Goal: Task Accomplishment & Management: Complete application form

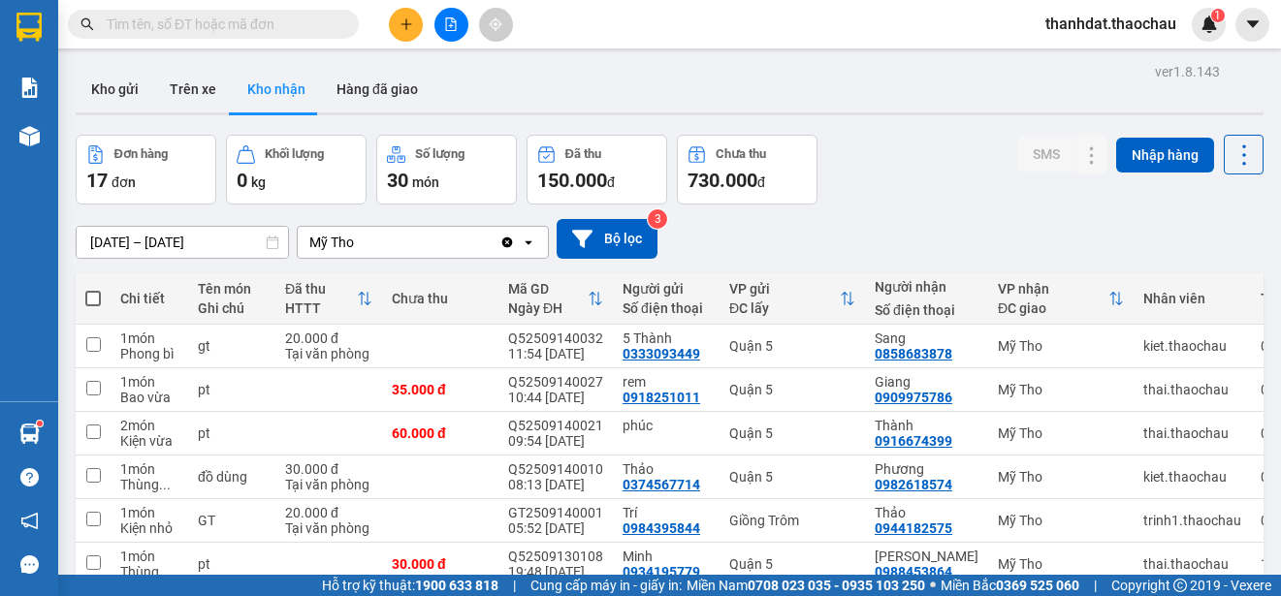
click at [129, 86] on button "Kho gửi" at bounding box center [115, 89] width 79 height 47
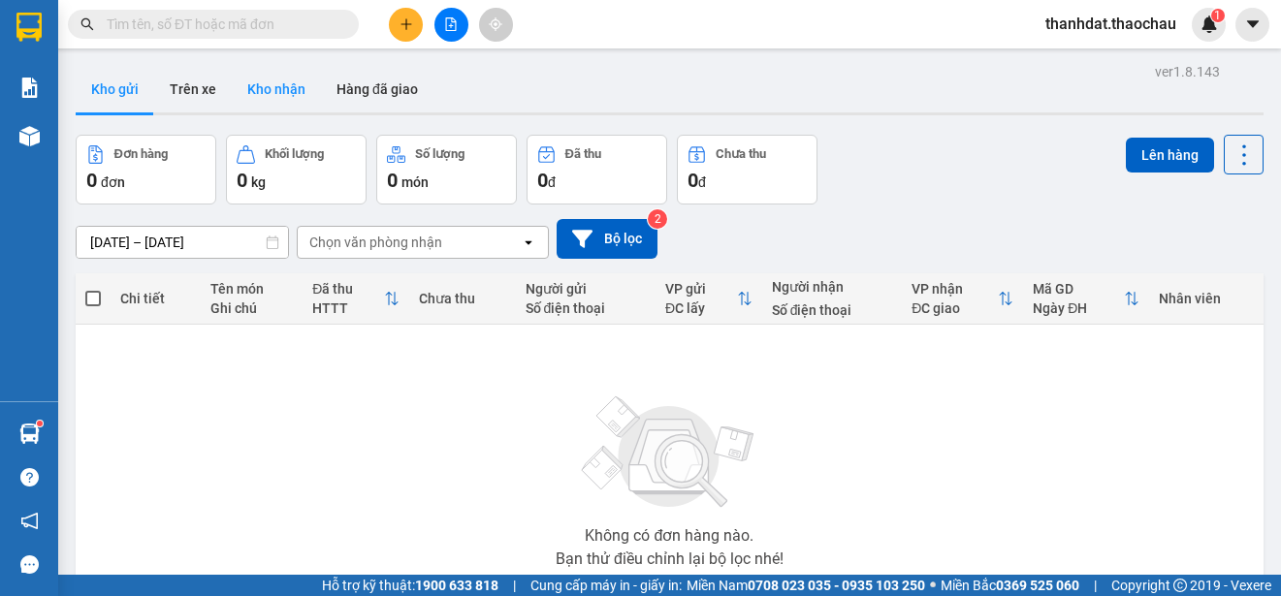
click at [297, 87] on button "Kho nhận" at bounding box center [276, 89] width 89 height 47
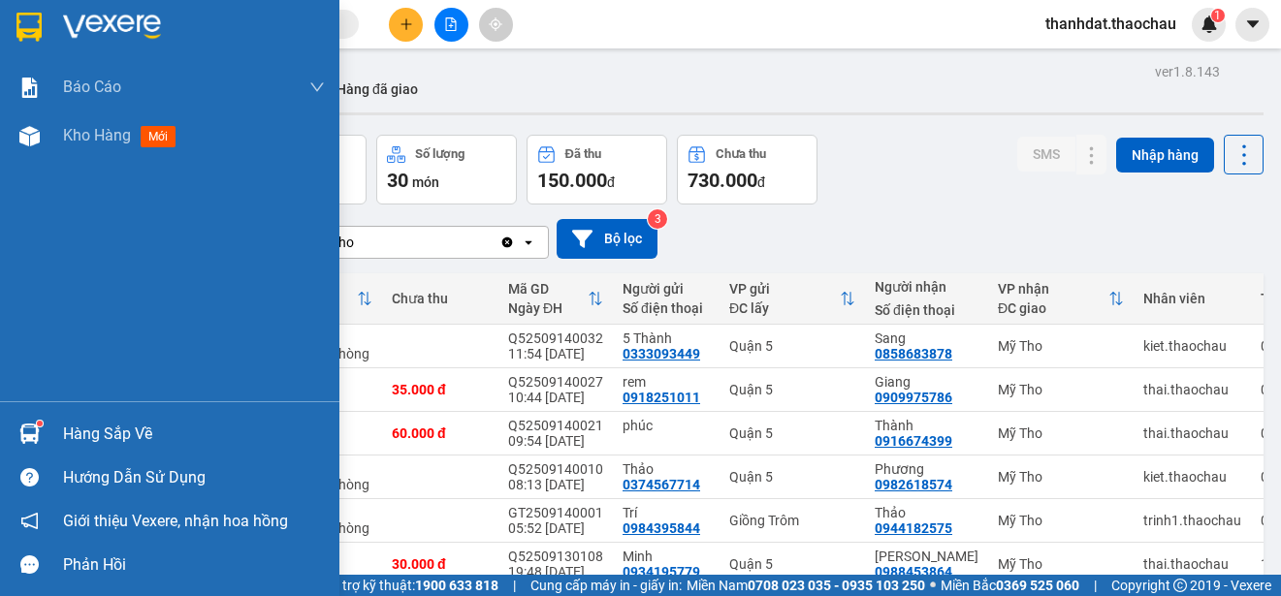
click at [72, 427] on div "Hàng sắp về" at bounding box center [194, 434] width 262 height 29
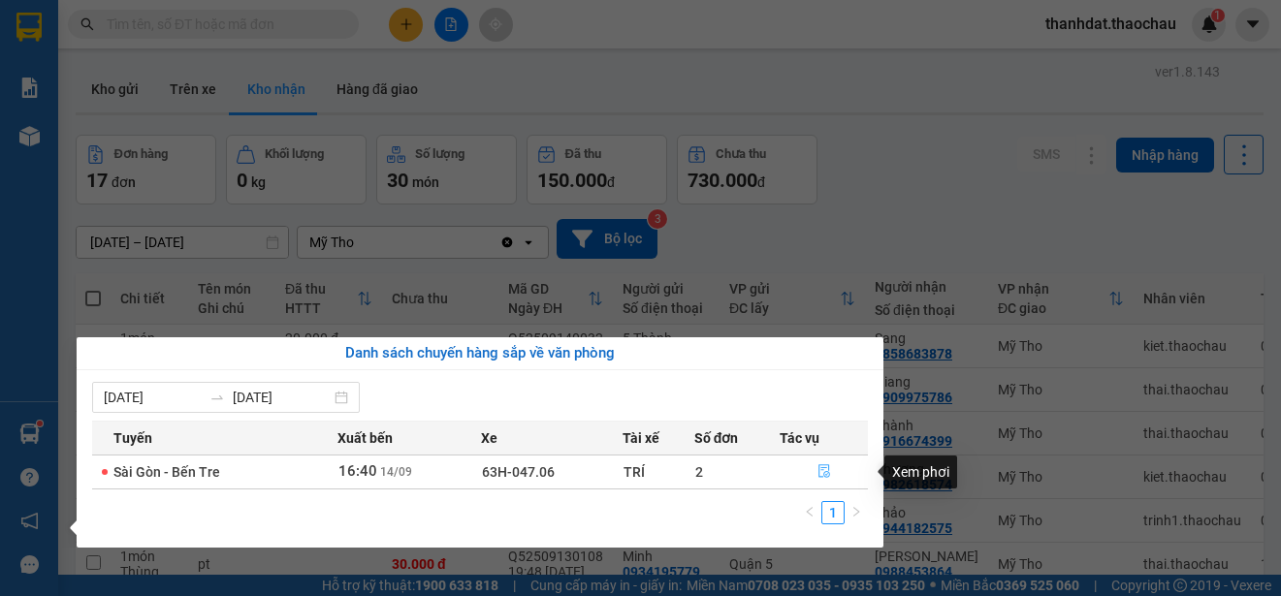
click at [821, 474] on icon "file-done" at bounding box center [825, 472] width 14 height 14
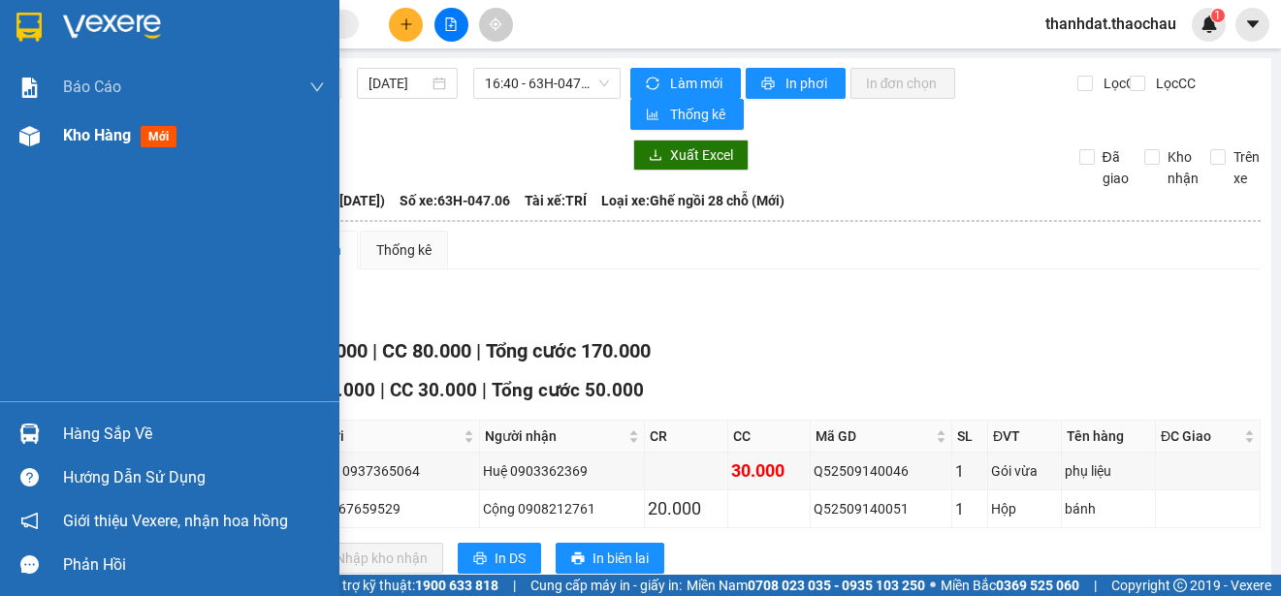
click at [103, 135] on span "Kho hàng" at bounding box center [97, 135] width 68 height 18
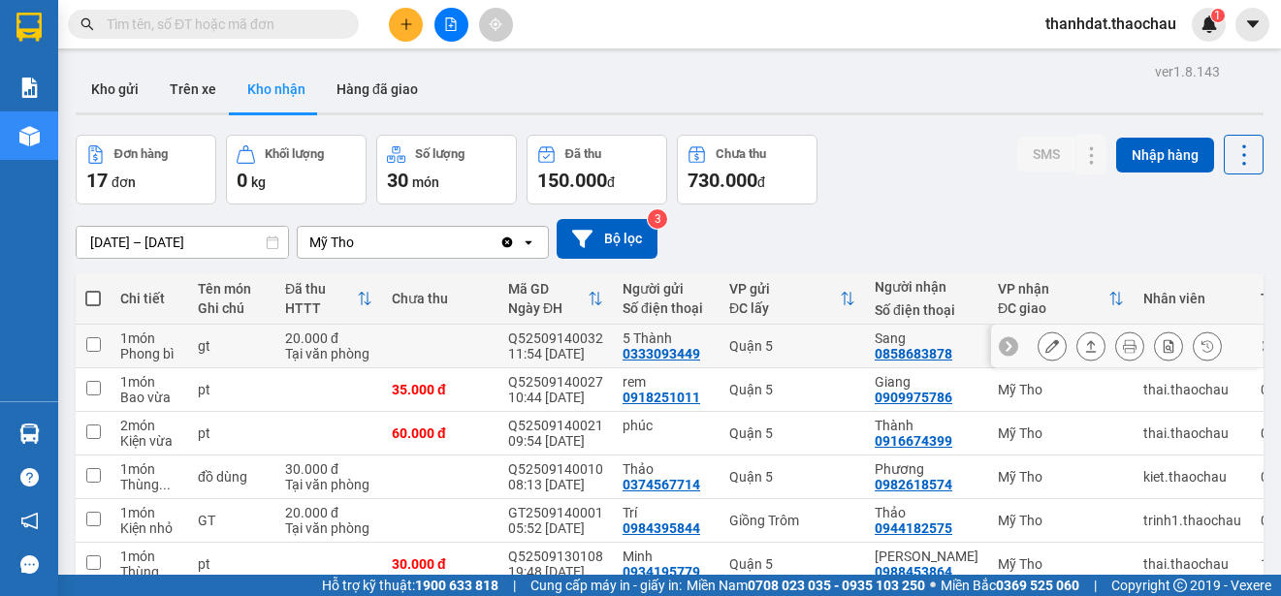
click at [1045, 343] on icon at bounding box center [1052, 346] width 14 height 14
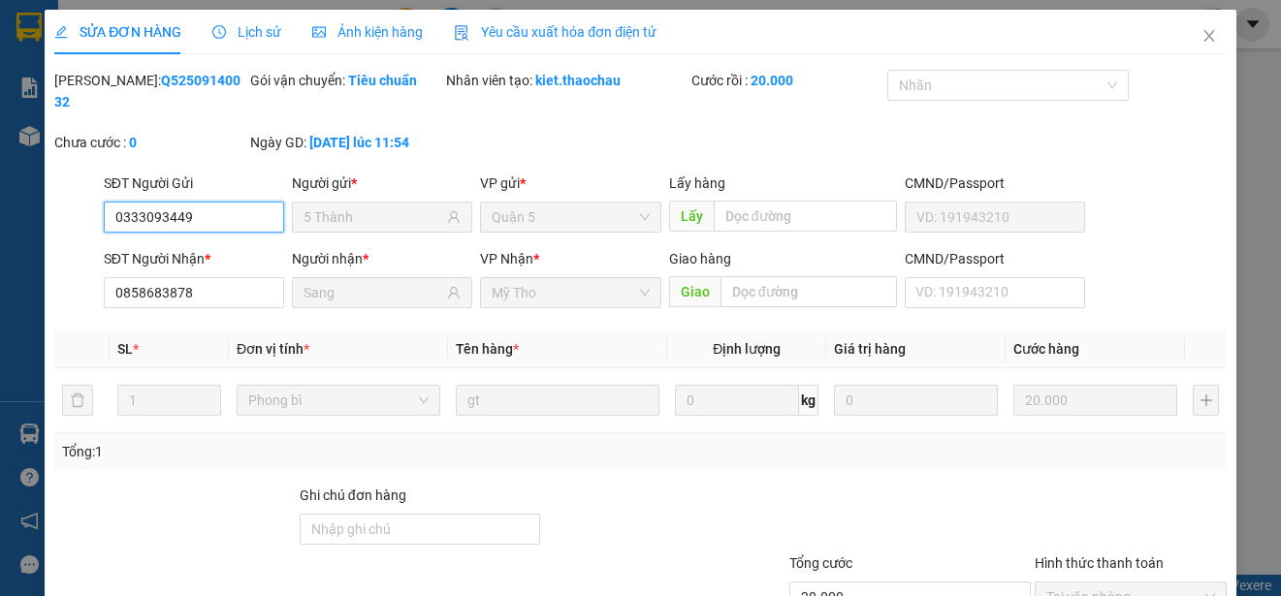
type input "0333093449"
type input "5 Thành"
type input "0858683878"
type input "Sang"
type input "20.000"
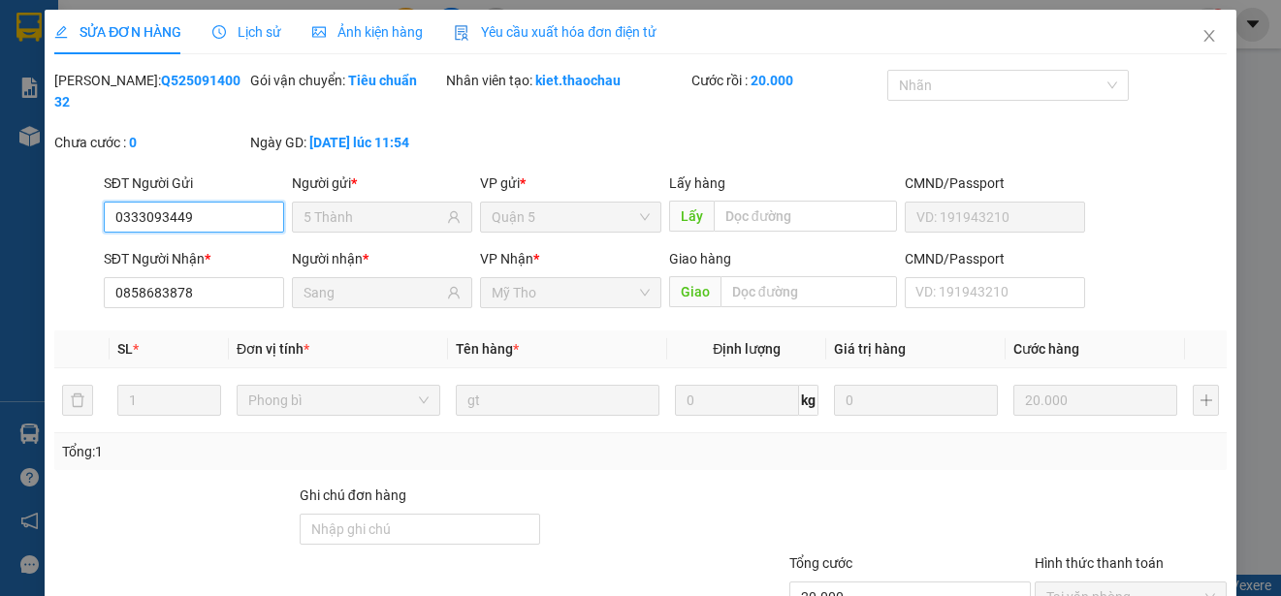
type input "0"
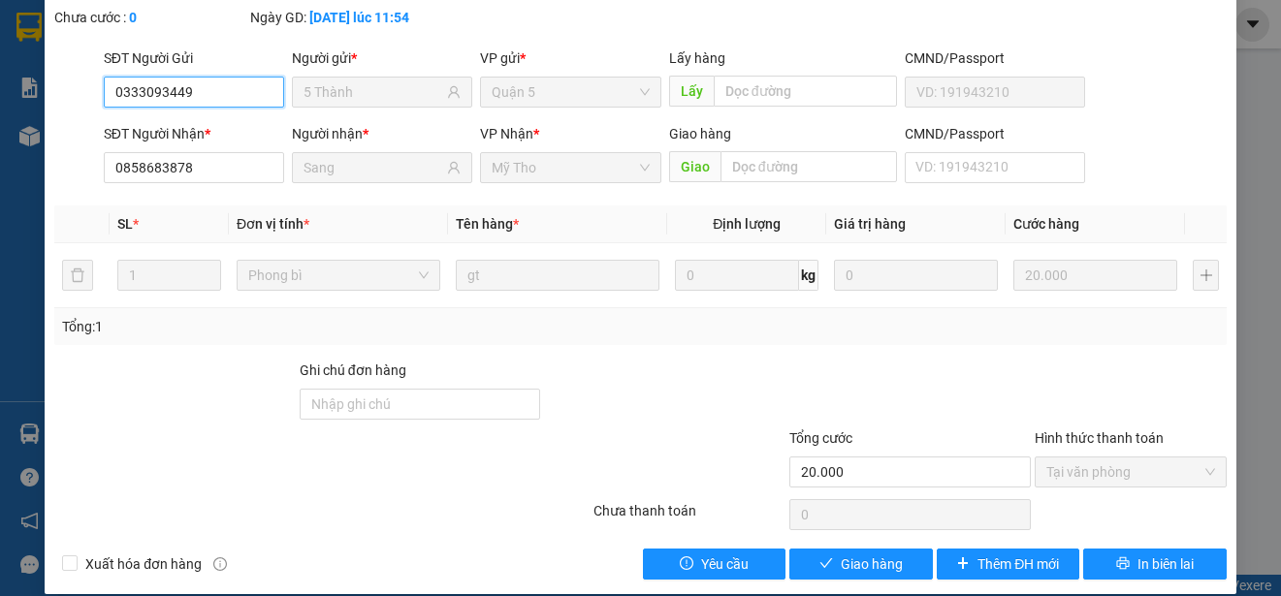
scroll to position [146, 0]
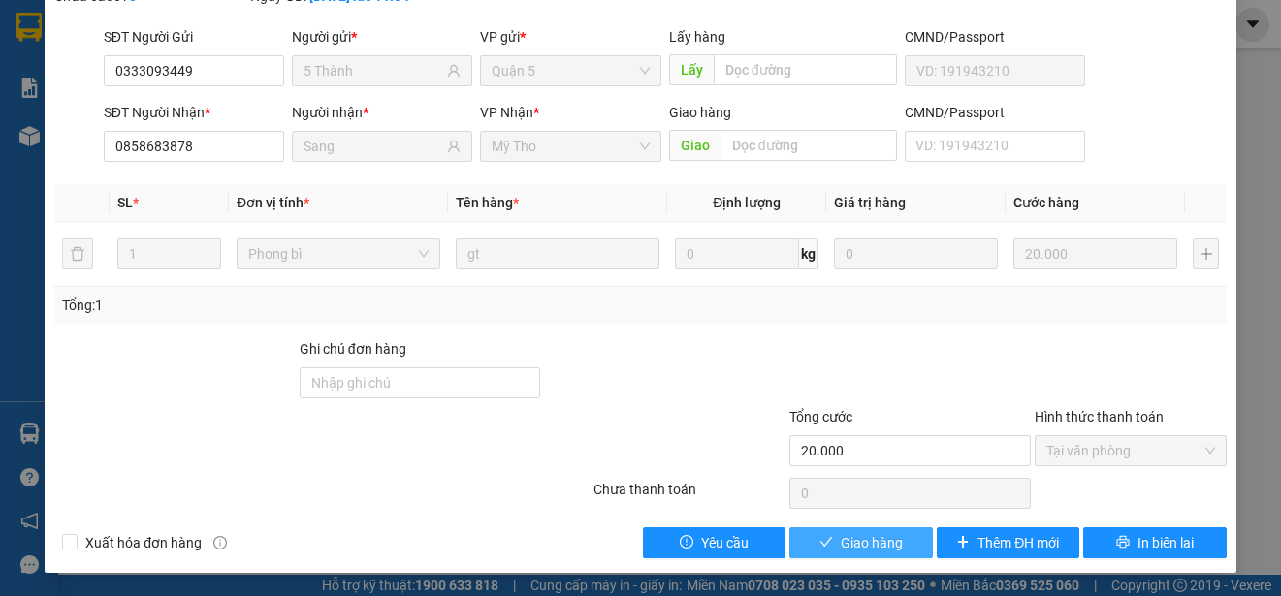
click at [873, 544] on span "Giao hàng" at bounding box center [872, 542] width 62 height 21
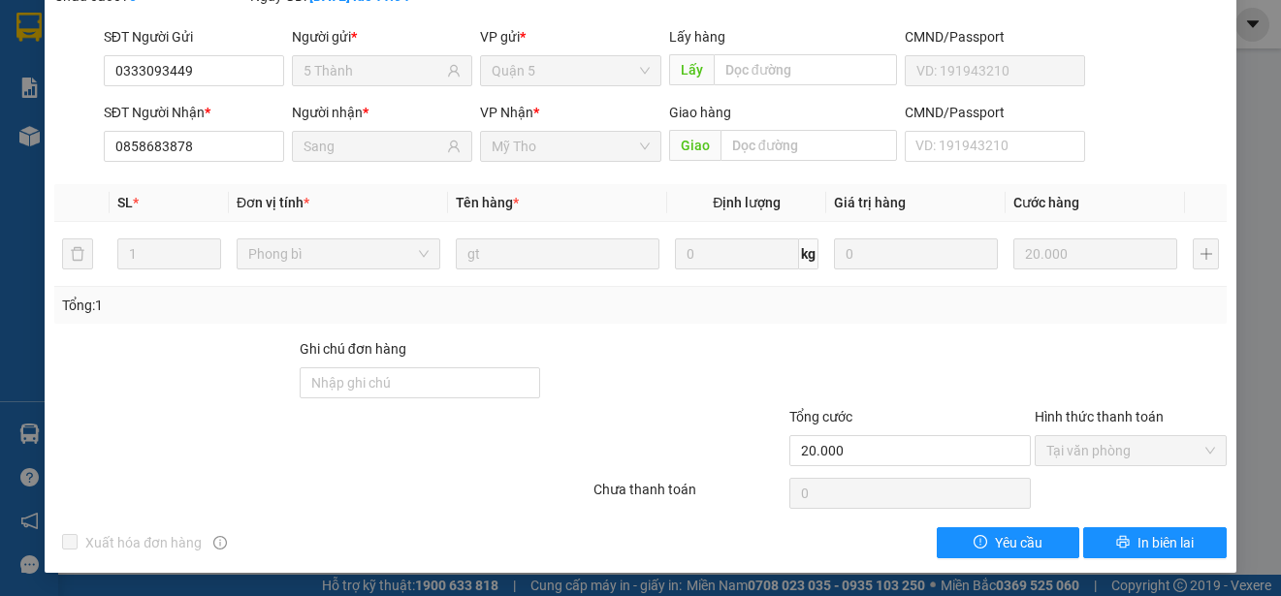
scroll to position [0, 0]
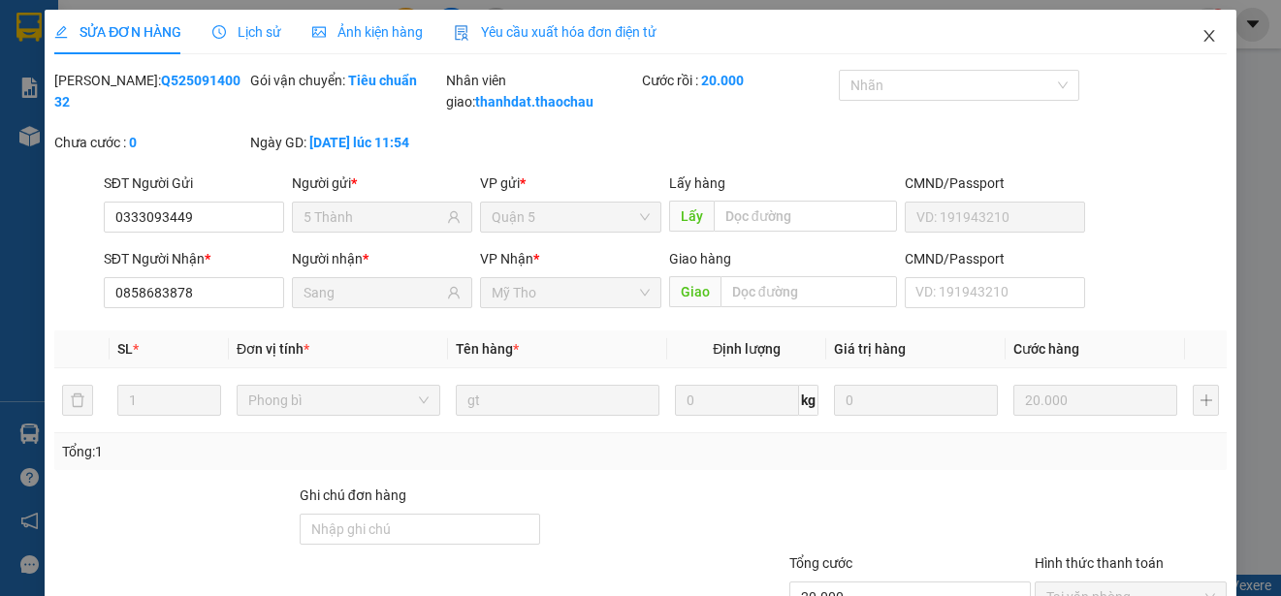
click at [1203, 36] on icon "close" at bounding box center [1208, 36] width 11 height 12
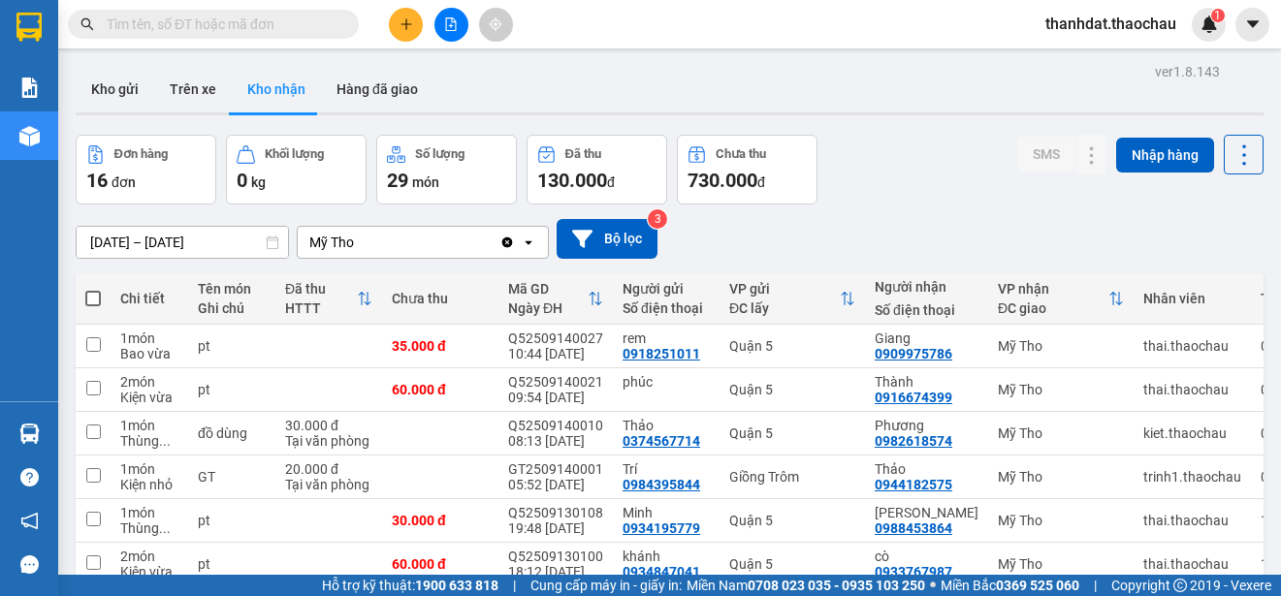
scroll to position [194, 0]
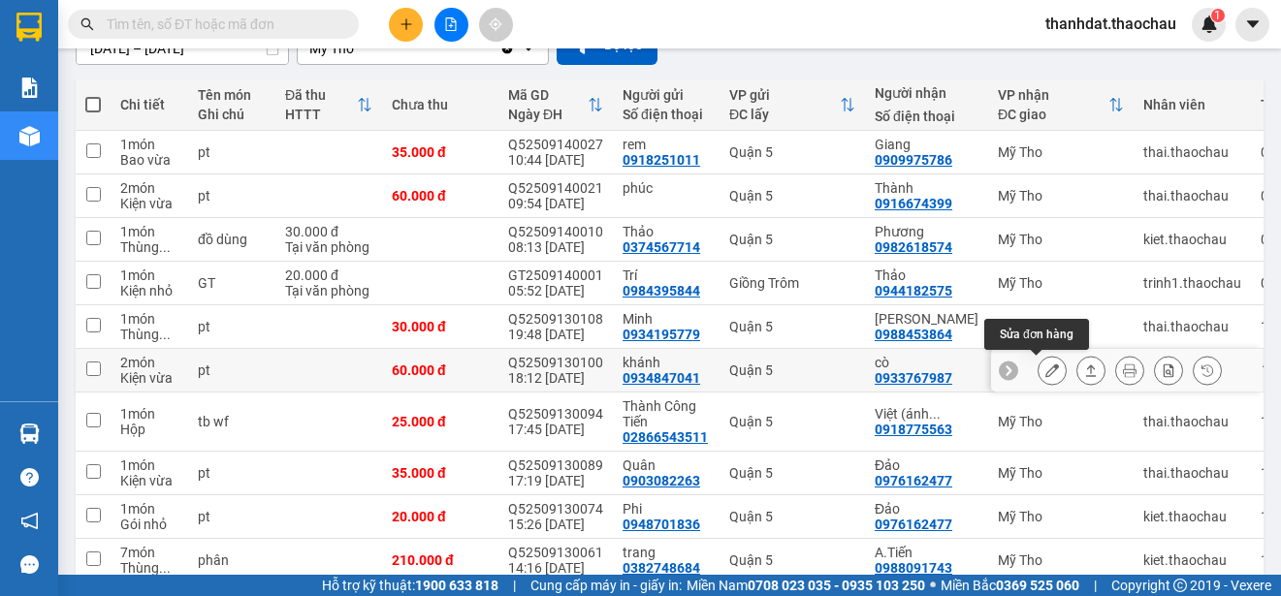
click at [1045, 370] on icon at bounding box center [1052, 371] width 14 height 14
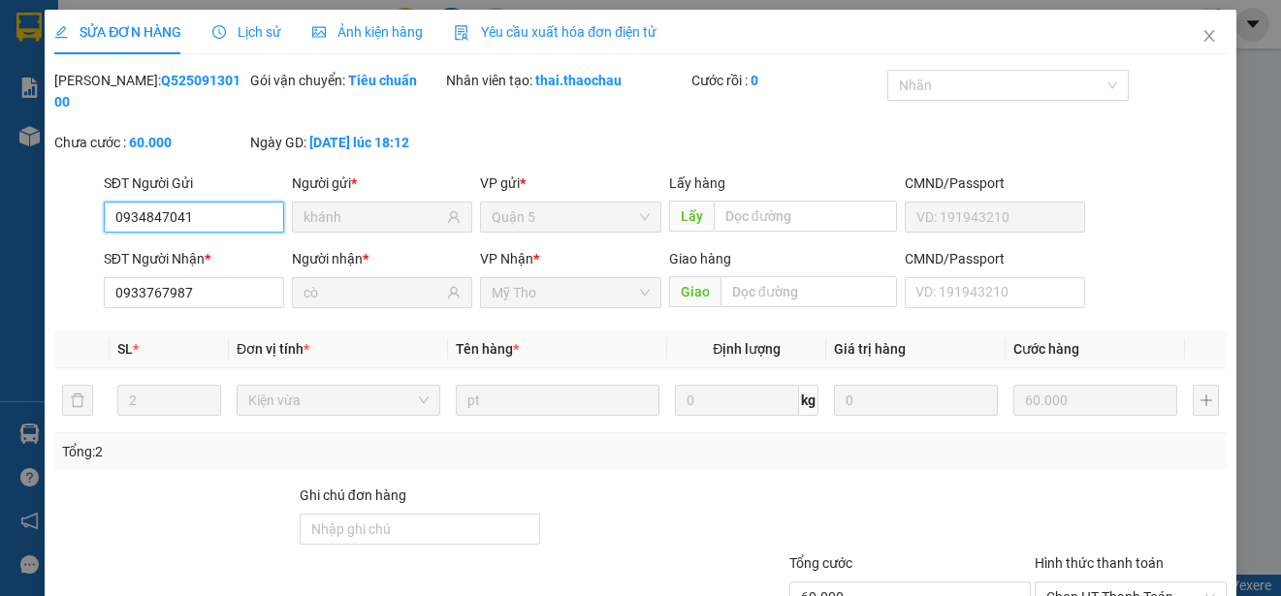
type input "0934847041"
type input "khánh"
type input "0933767987"
type input "cò"
type input "60.000"
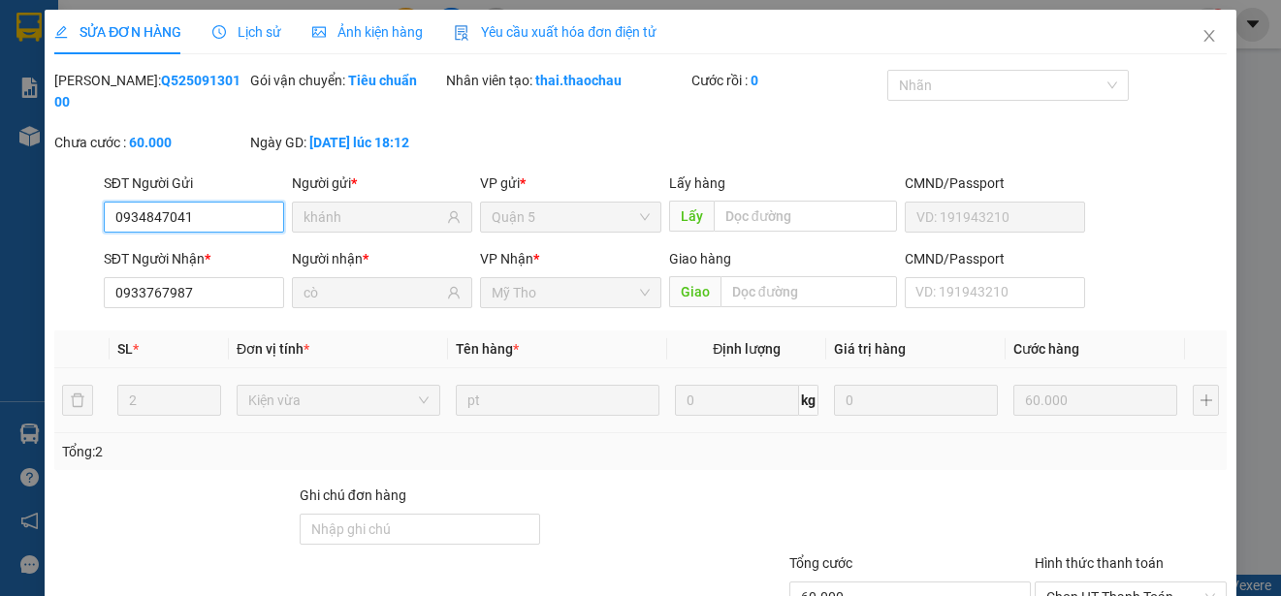
scroll to position [146, 0]
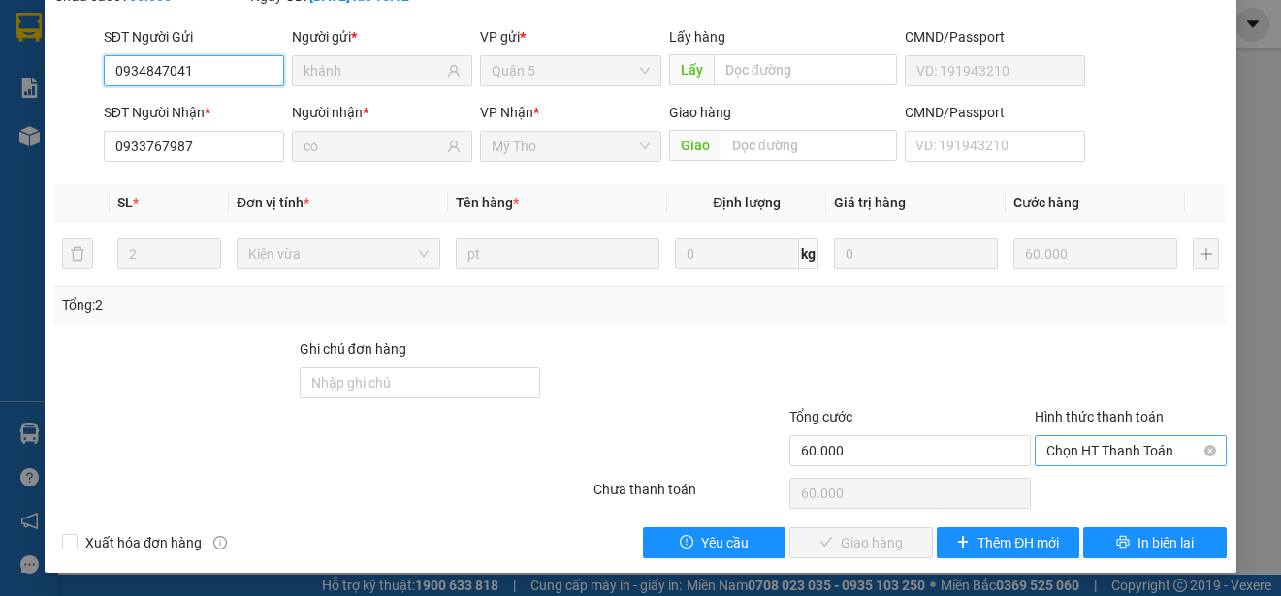
click at [1062, 451] on span "Chọn HT Thanh Toán" at bounding box center [1130, 450] width 169 height 29
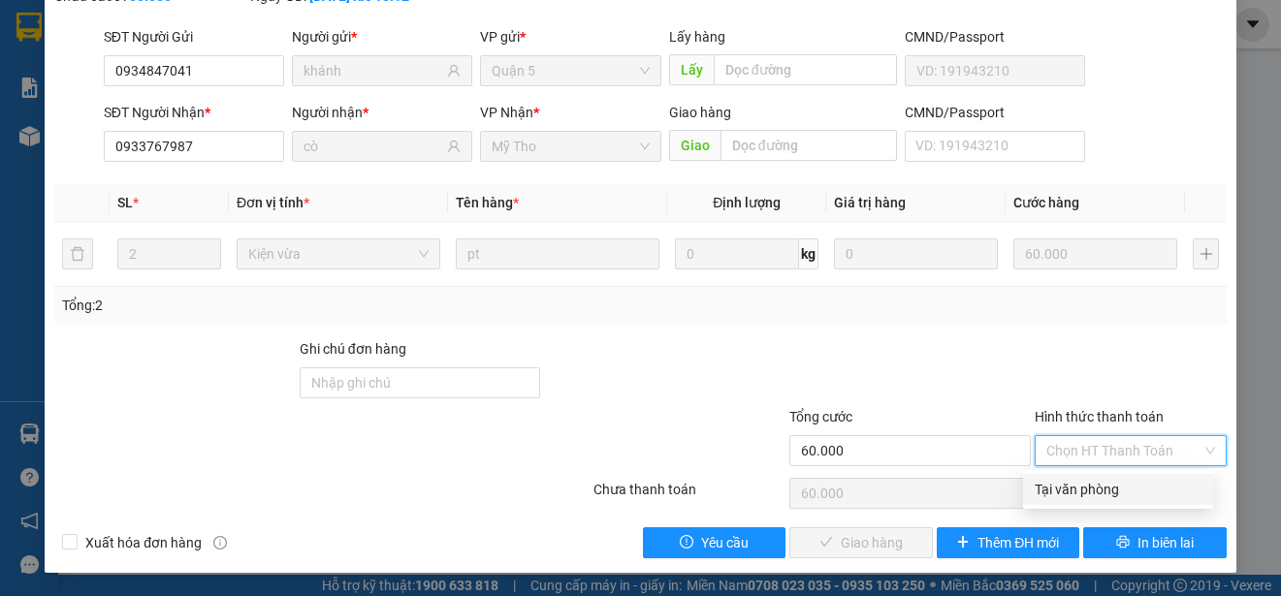
click at [1058, 491] on div "Tại văn phòng" at bounding box center [1118, 489] width 167 height 21
type input "0"
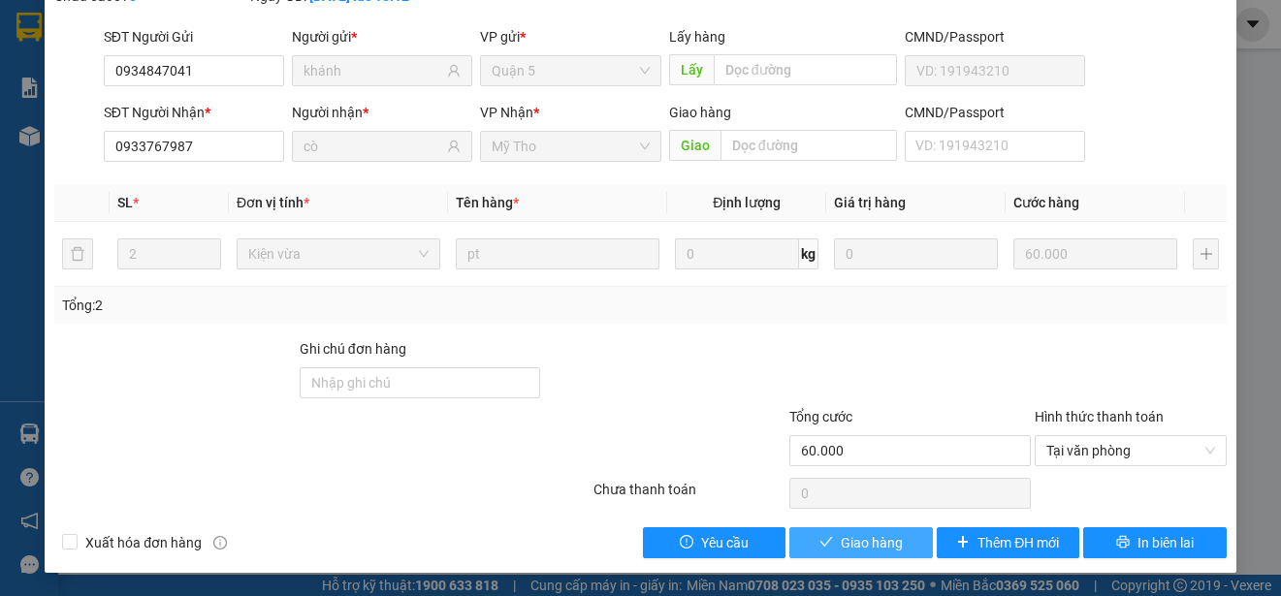
click at [877, 541] on span "Giao hàng" at bounding box center [872, 542] width 62 height 21
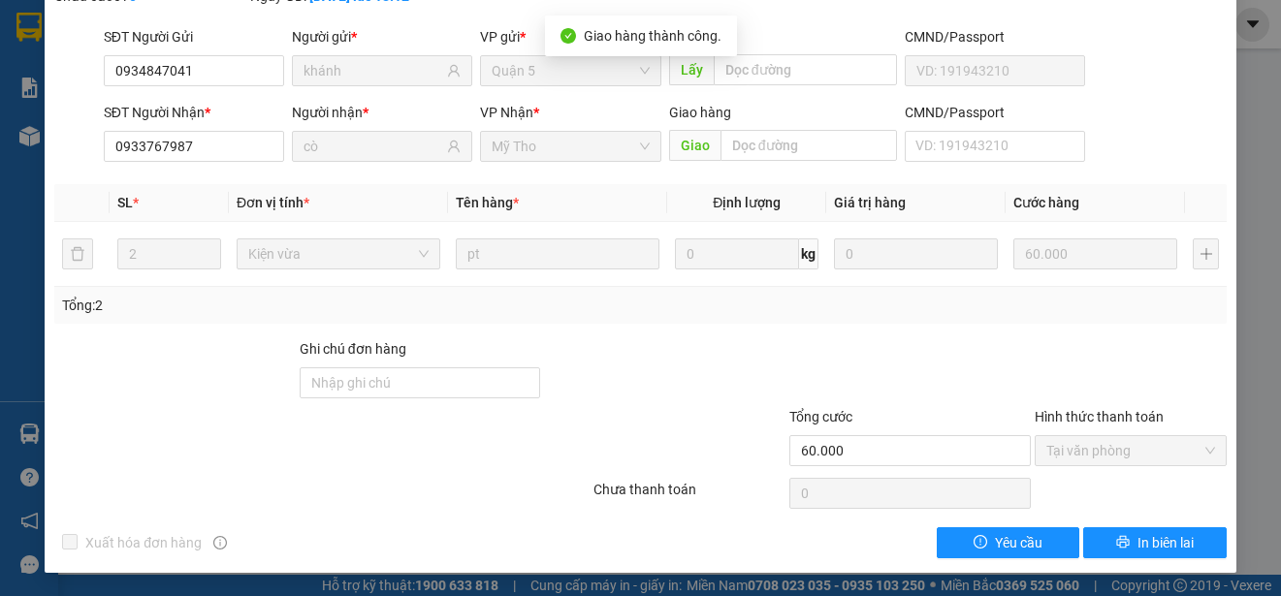
scroll to position [0, 0]
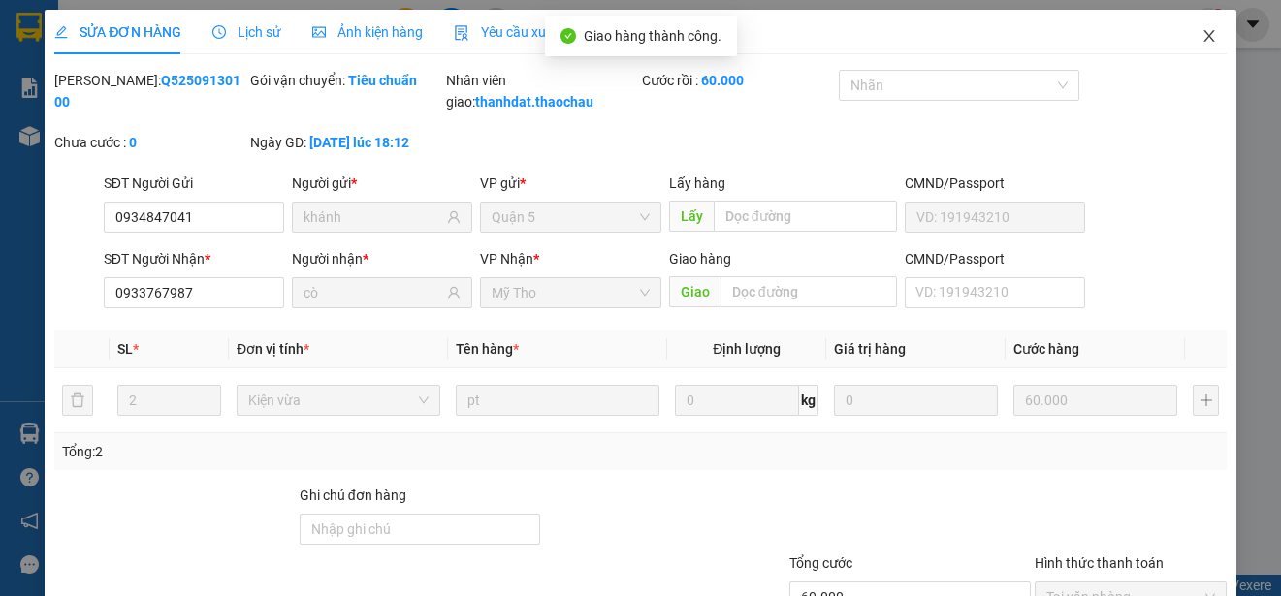
click at [1202, 32] on icon "close" at bounding box center [1210, 36] width 16 height 16
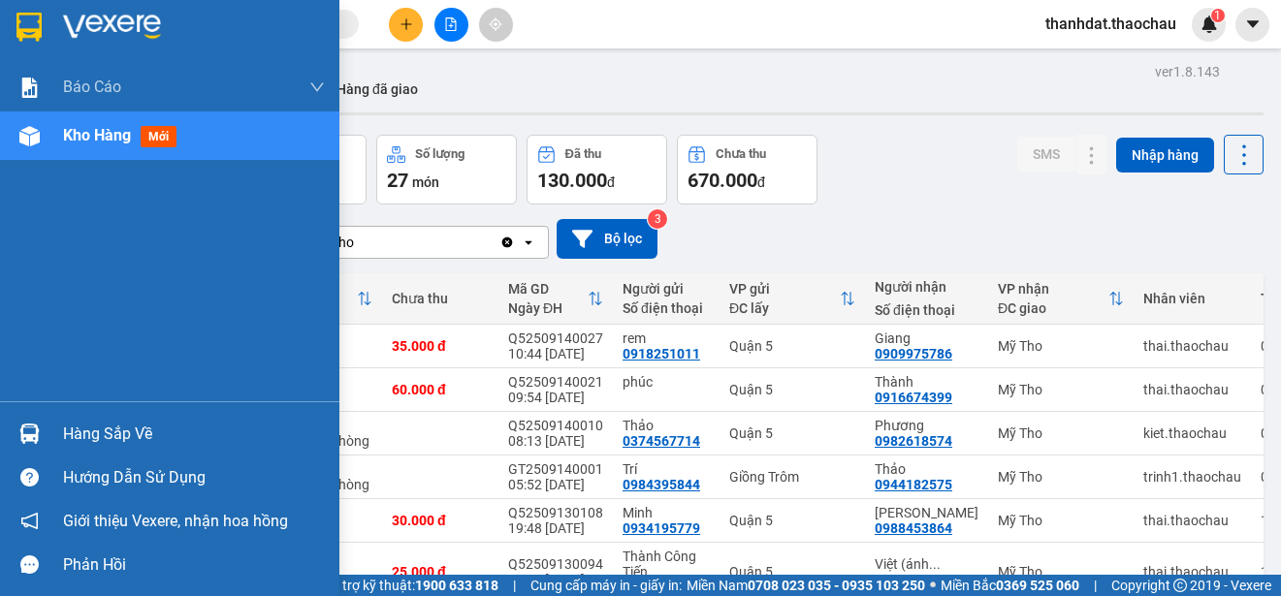
click at [75, 433] on div "Hàng sắp về" at bounding box center [194, 434] width 262 height 29
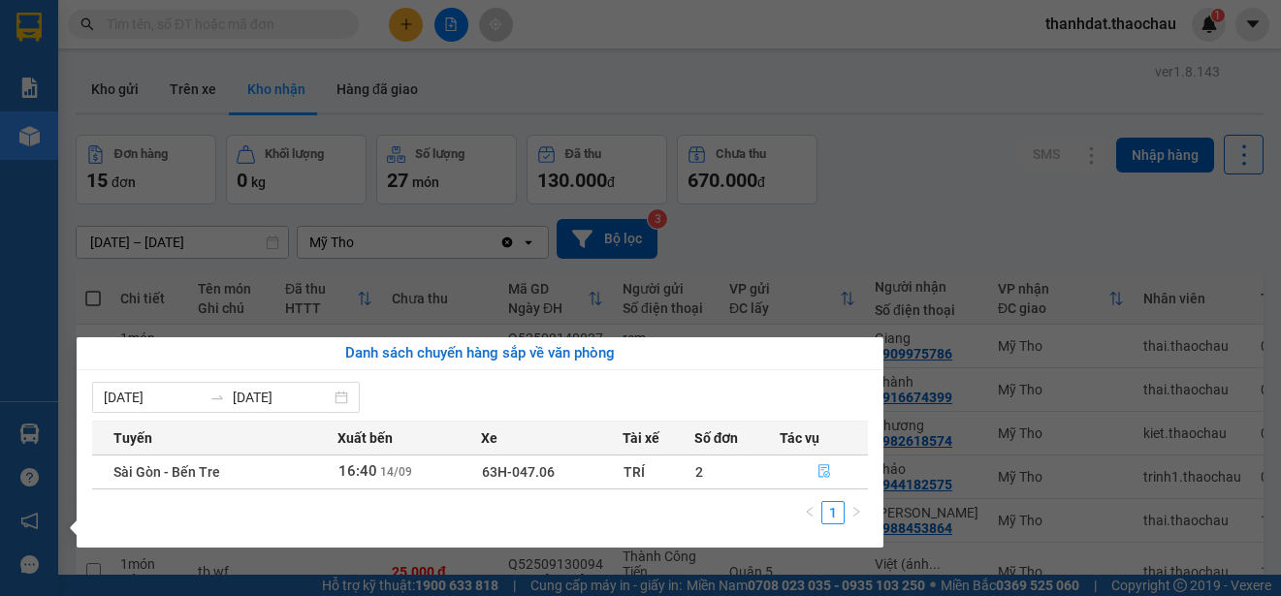
click at [826, 472] on icon "file-done" at bounding box center [824, 472] width 12 height 14
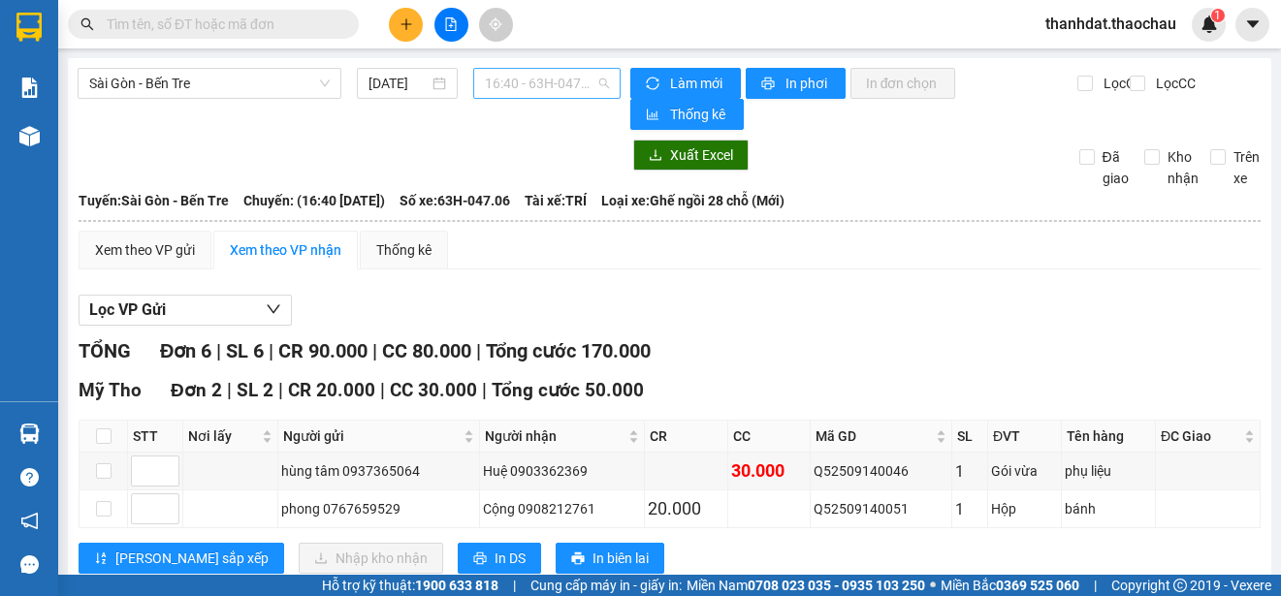
click at [524, 84] on span "16:40 - 63H-047.06" at bounding box center [547, 83] width 124 height 29
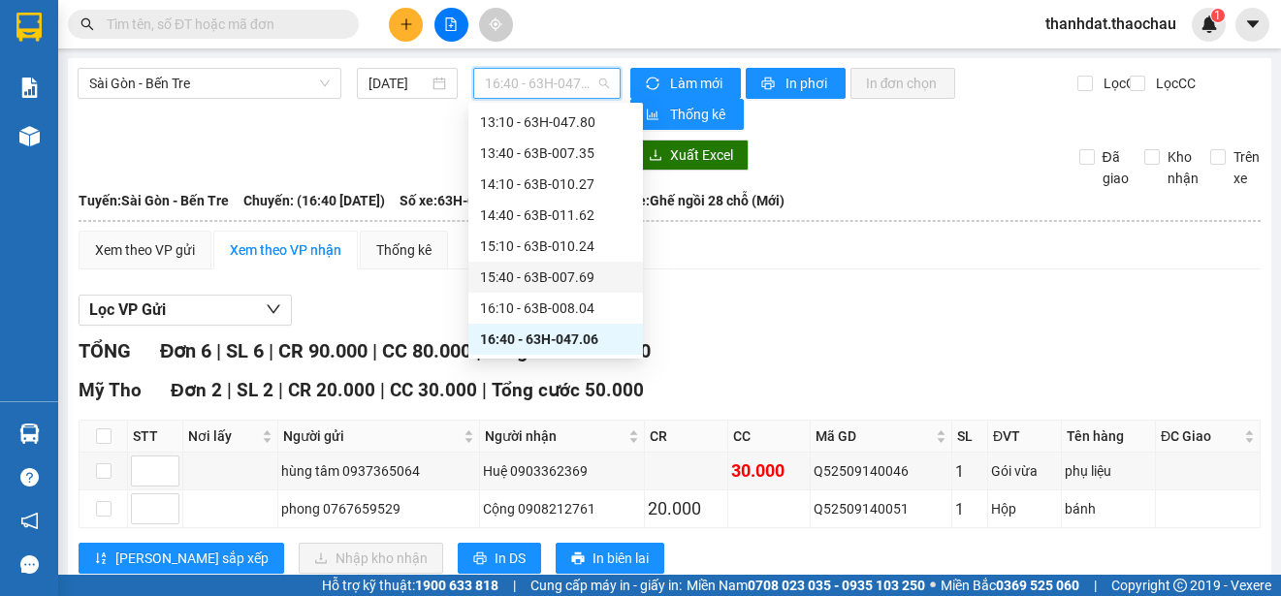
click at [576, 270] on div "15:40 - 63B-007.69" at bounding box center [555, 277] width 151 height 21
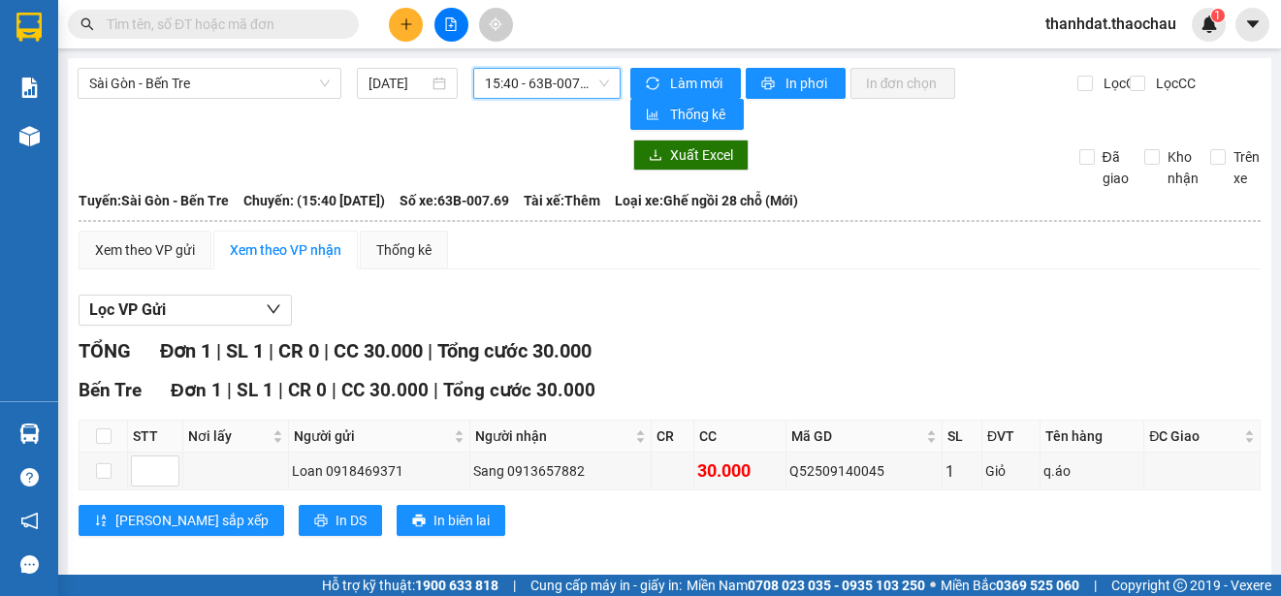
click at [529, 89] on span "15:40 - 63B-007.69" at bounding box center [547, 83] width 124 height 29
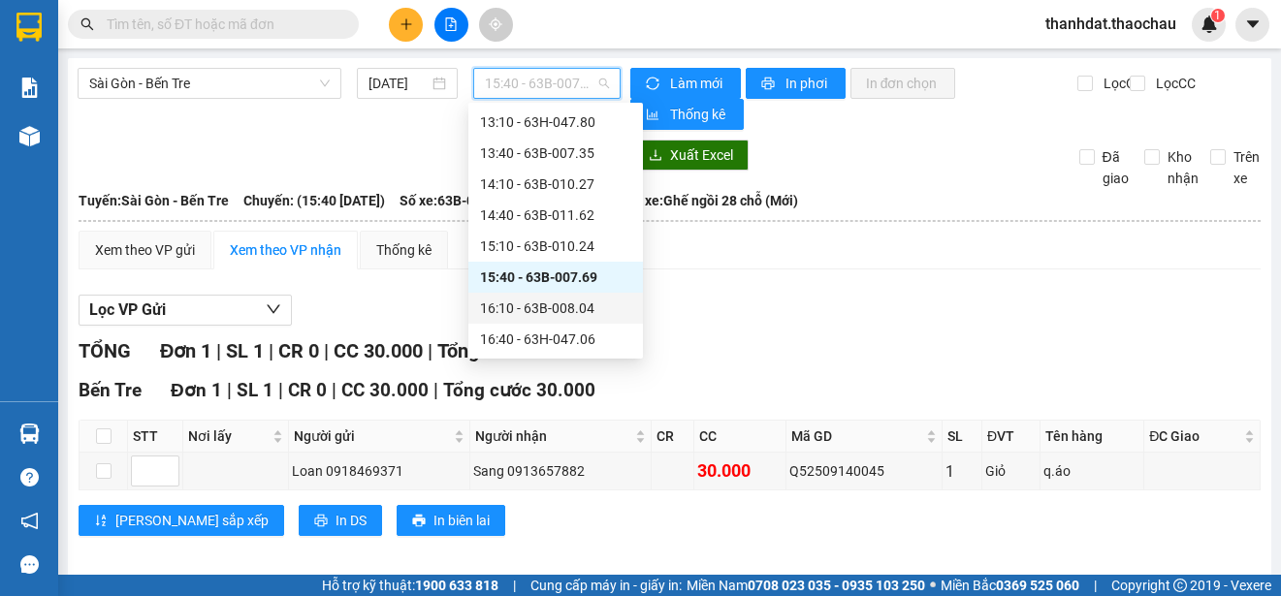
click at [576, 308] on div "16:10 - 63B-008.04" at bounding box center [555, 308] width 151 height 21
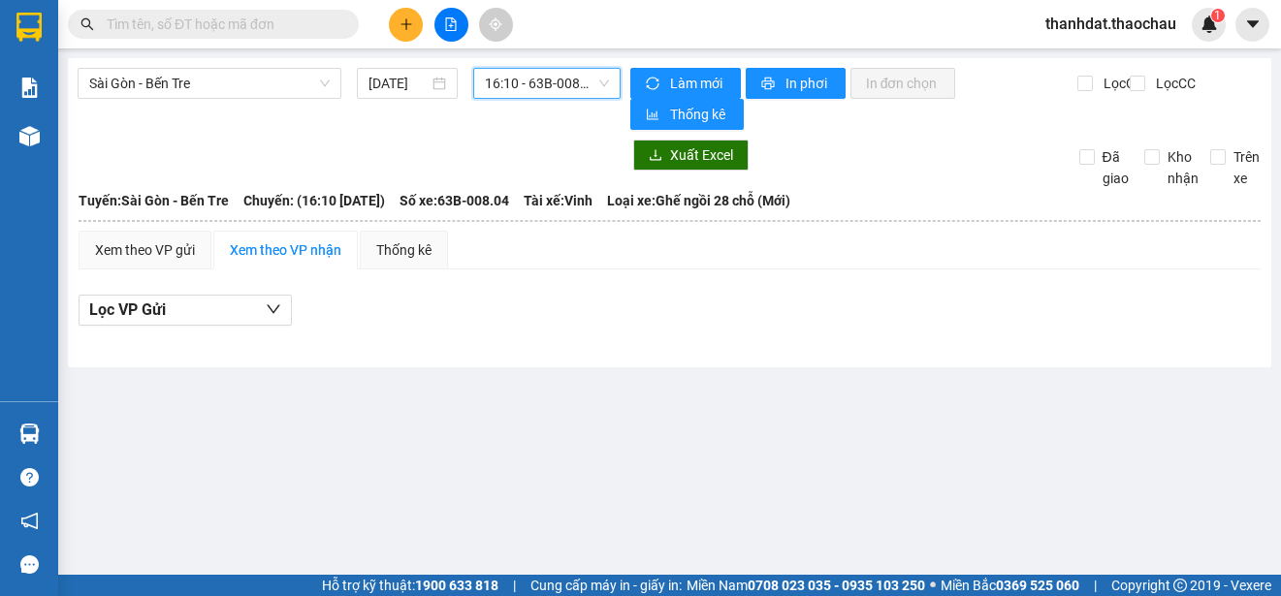
click at [544, 82] on span "16:10 - 63B-008.04" at bounding box center [547, 83] width 124 height 29
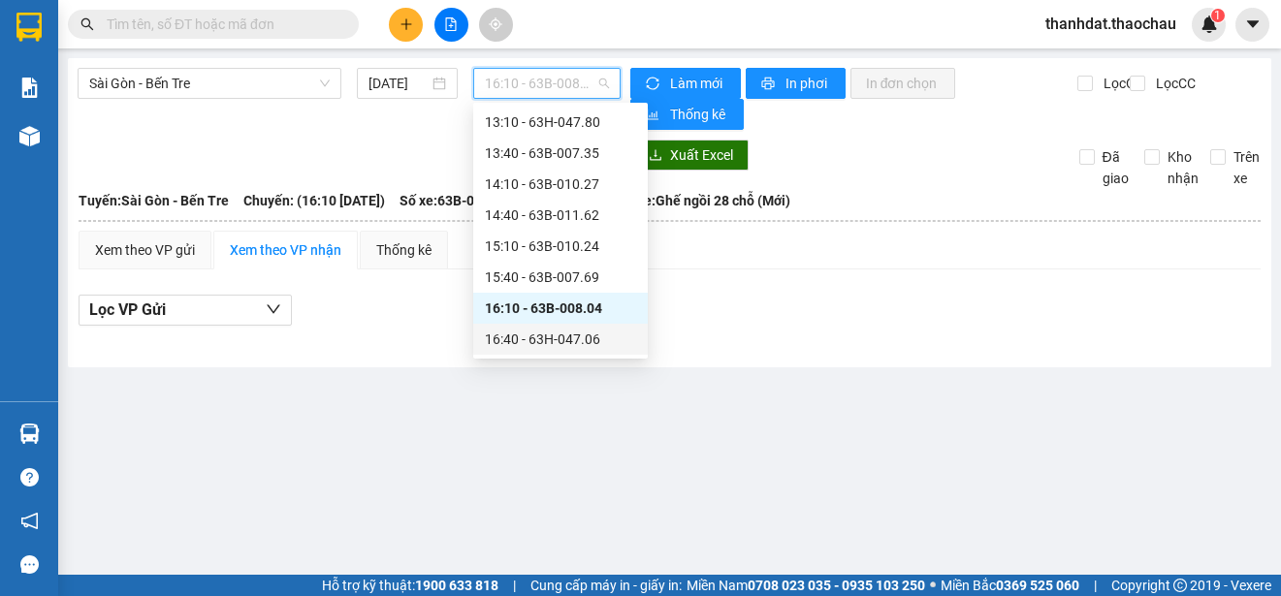
click at [571, 337] on div "16:40 - 63H-047.06" at bounding box center [560, 339] width 151 height 21
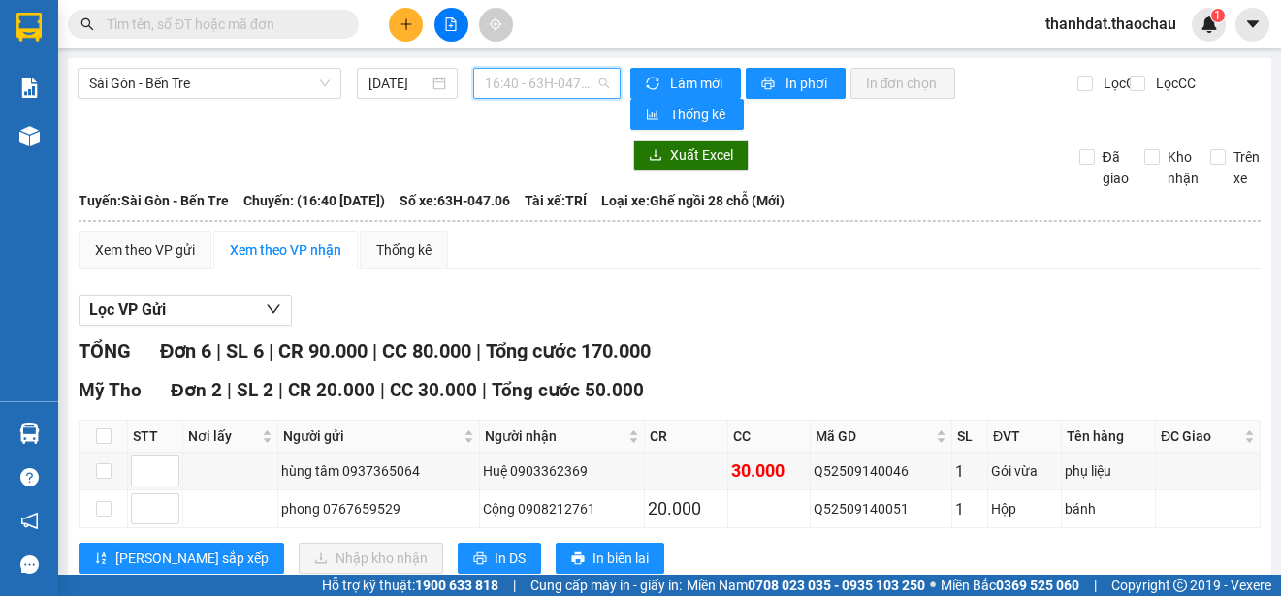
click at [549, 86] on span "16:40 - 63H-047.06" at bounding box center [547, 83] width 124 height 29
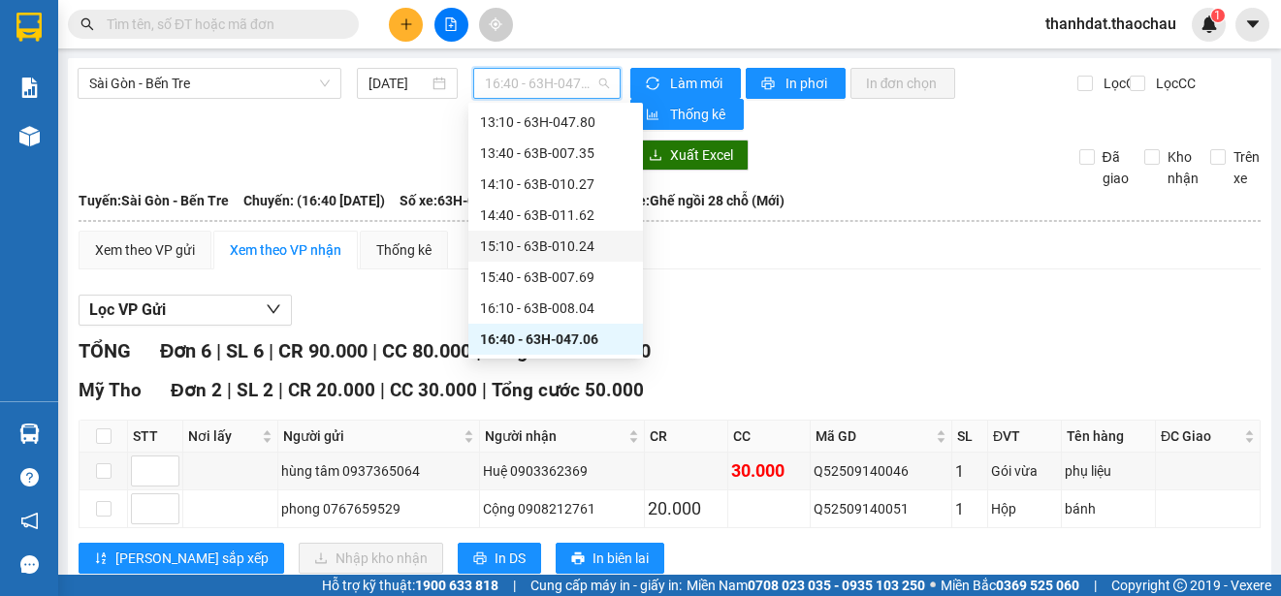
scroll to position [714, 0]
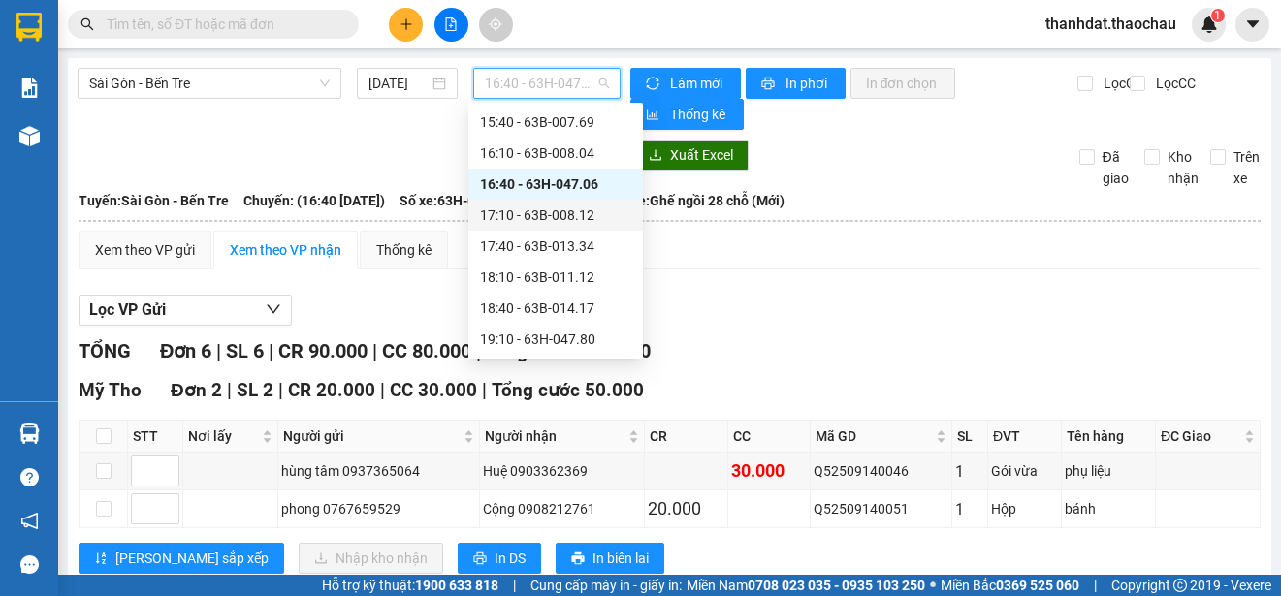
click at [568, 216] on div "17:10 - 63B-008.12" at bounding box center [555, 215] width 151 height 21
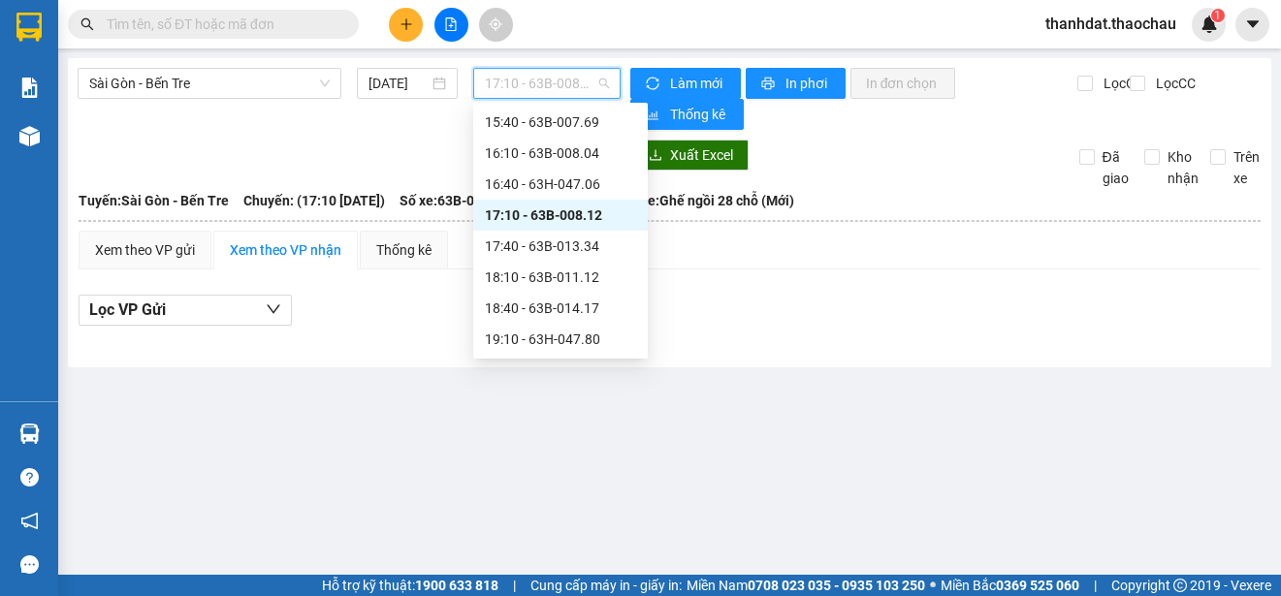
click at [547, 83] on span "17:10 - 63B-008.12" at bounding box center [547, 83] width 124 height 29
click at [577, 246] on div "17:40 - 63B-013.34" at bounding box center [560, 246] width 151 height 21
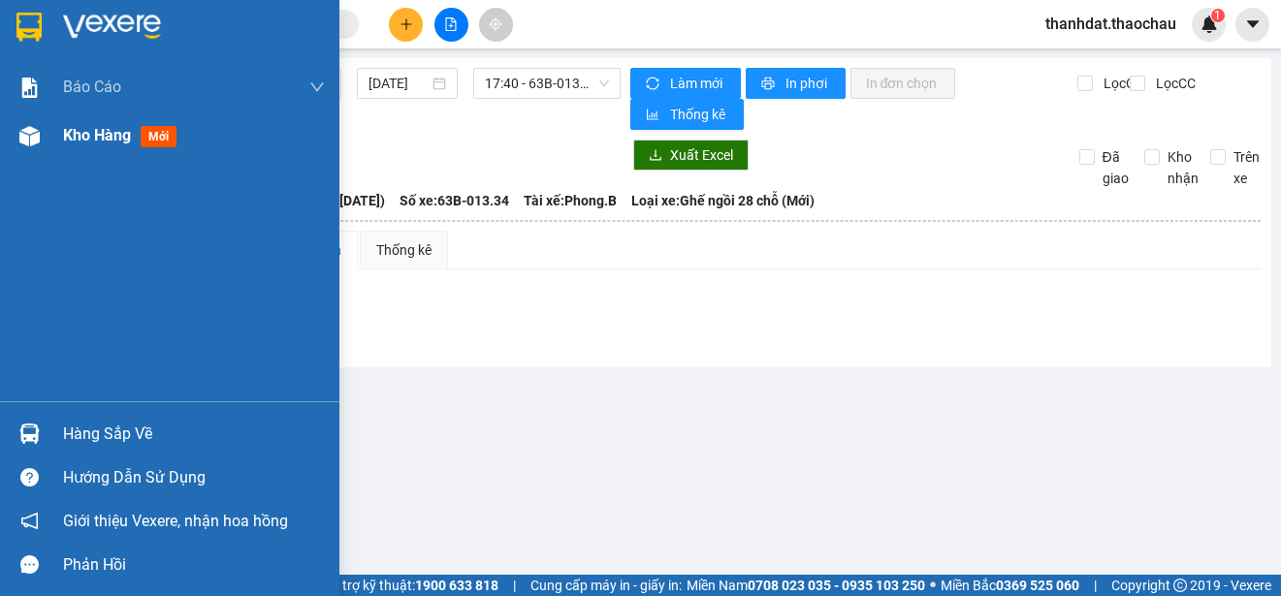
click at [70, 135] on span "Kho hàng" at bounding box center [97, 135] width 68 height 18
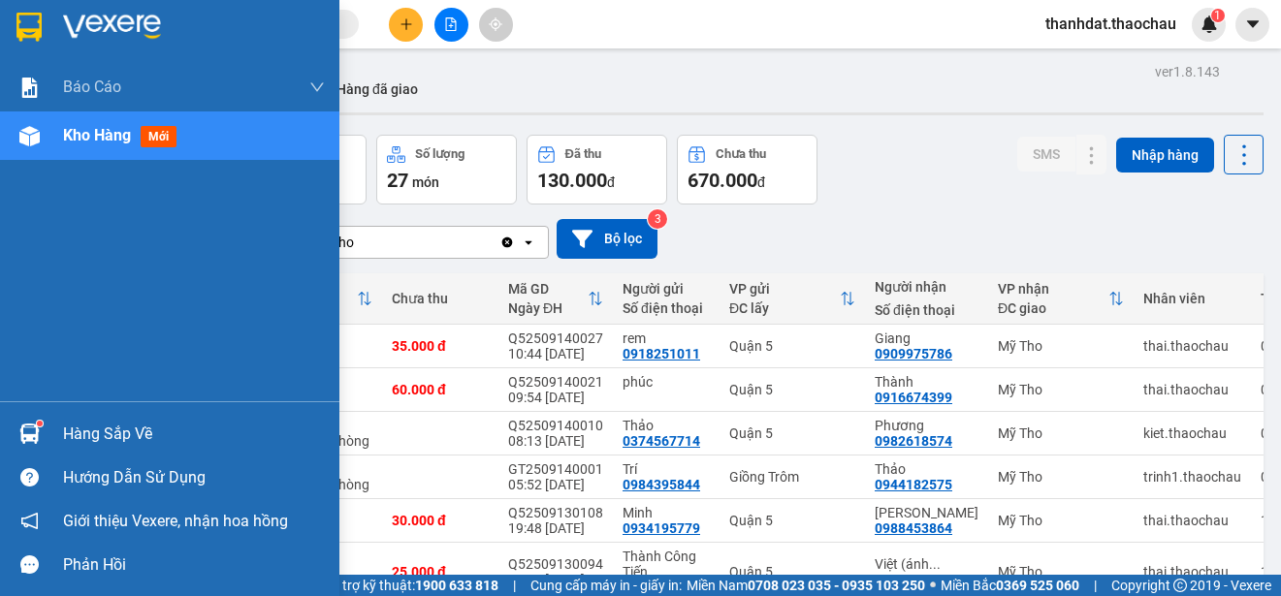
click at [67, 429] on div "Hàng sắp về" at bounding box center [194, 434] width 262 height 29
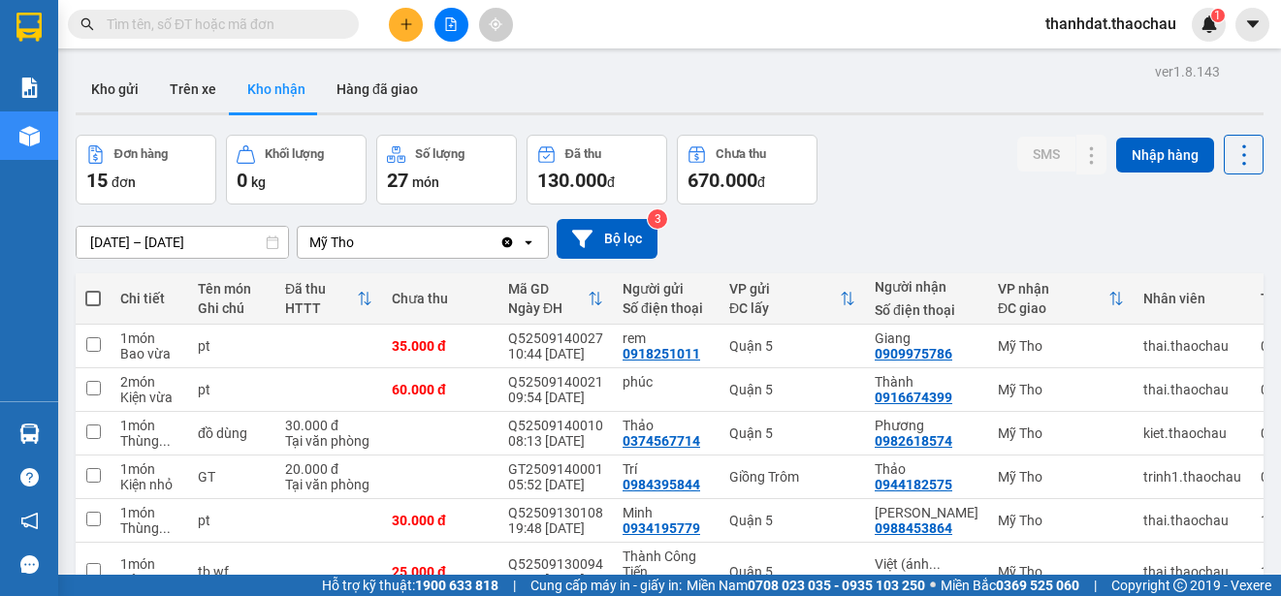
click at [917, 222] on section "Kết quả [PERSON_NAME] ( 732 ) Bộ lọc Mã ĐH Trạng thái Món hàng [PERSON_NAME] [P…" at bounding box center [640, 298] width 1281 height 596
click at [234, 24] on input "text" at bounding box center [221, 24] width 229 height 21
click at [234, 24] on input "[PERSON_NAME]" at bounding box center [221, 24] width 229 height 21
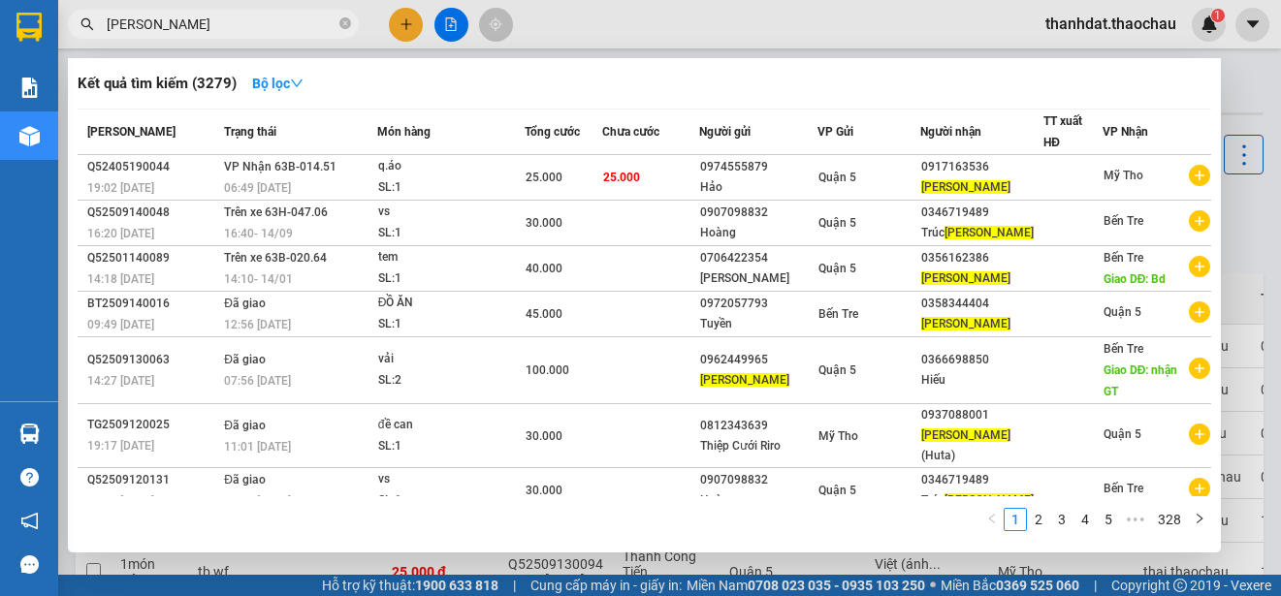
type input "[PERSON_NAME]"
click at [336, 24] on span "[PERSON_NAME]" at bounding box center [213, 24] width 291 height 29
click at [341, 24] on icon "close-circle" at bounding box center [345, 23] width 12 height 12
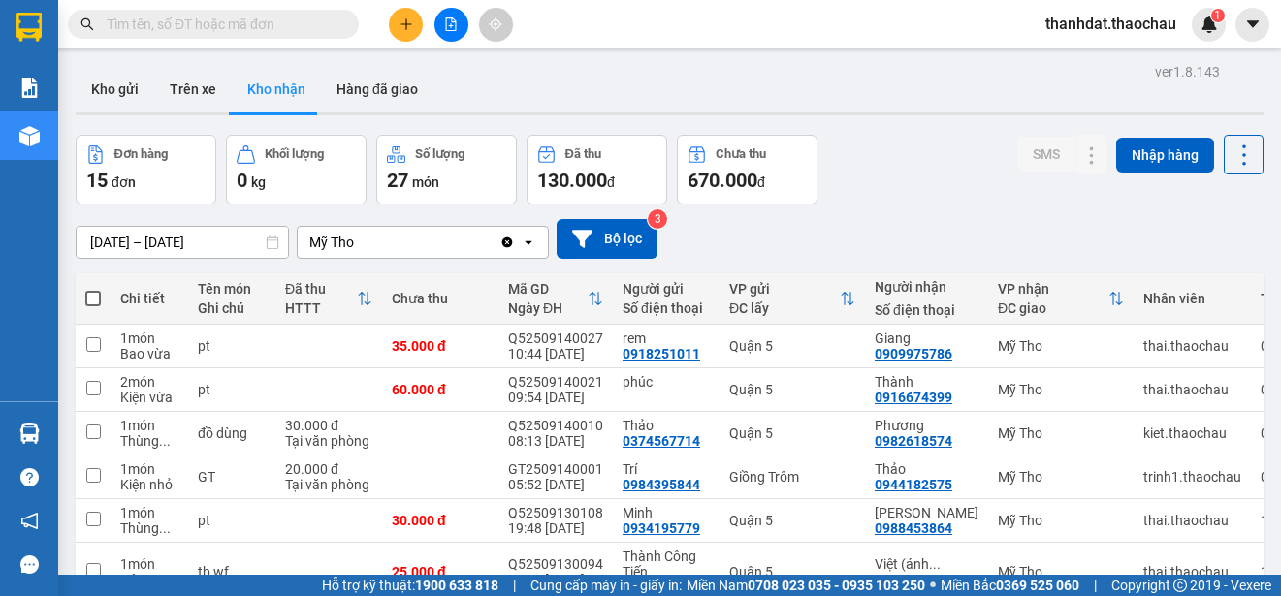
click at [396, 25] on button at bounding box center [406, 25] width 34 height 34
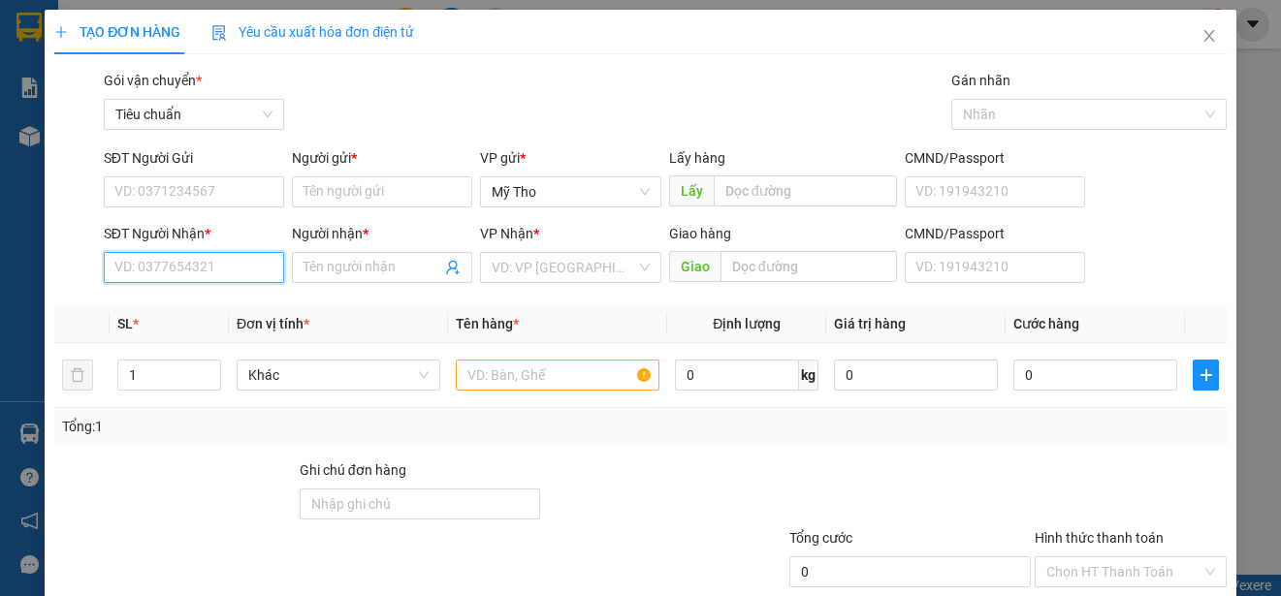
click at [188, 269] on input "SĐT Người Nhận *" at bounding box center [194, 267] width 180 height 31
type input "0979835532"
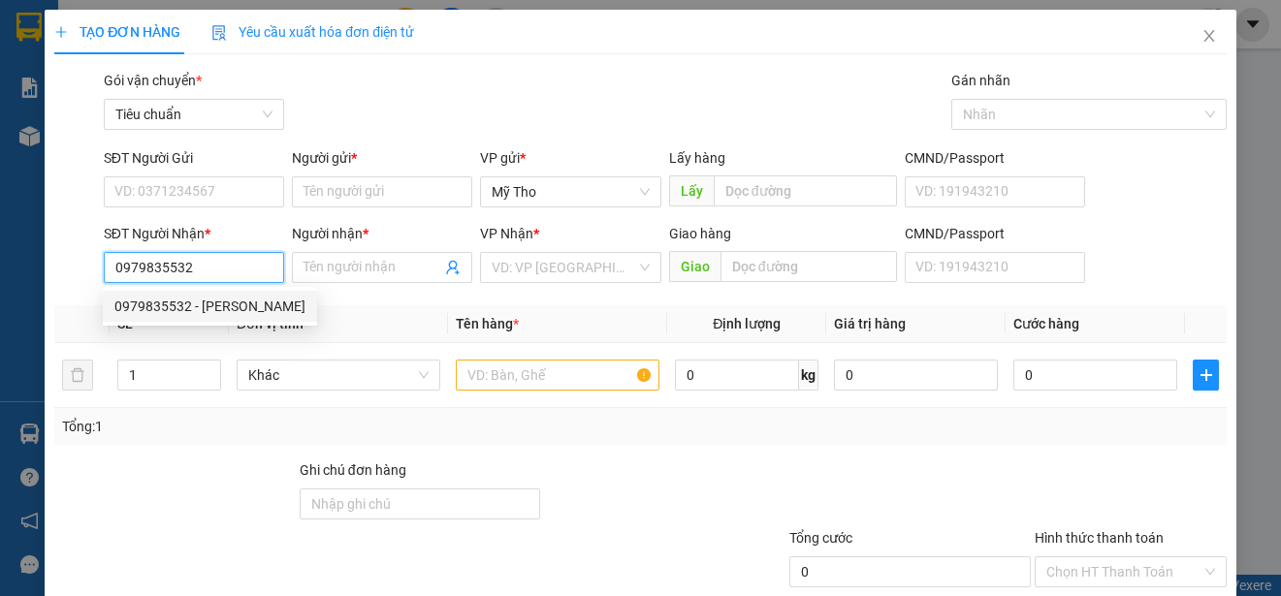
click at [216, 308] on div "0979835532 - [PERSON_NAME]" at bounding box center [209, 306] width 191 height 21
type input "Bình"
type input "0979835532"
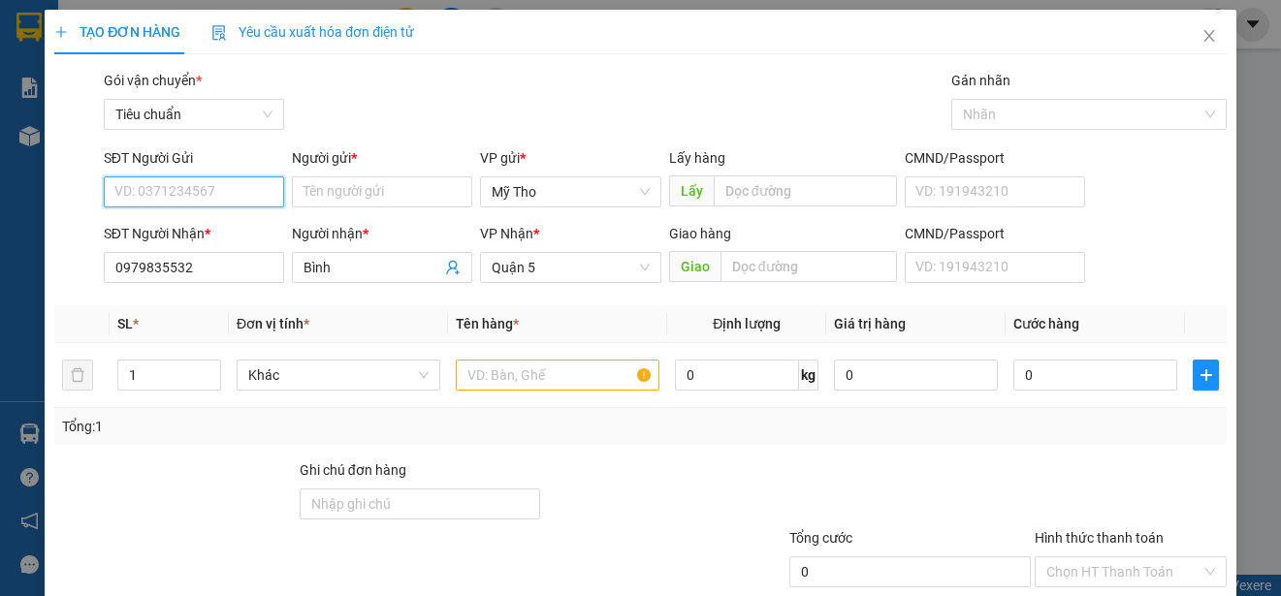
click at [216, 193] on input "SĐT Người Gửi" at bounding box center [194, 191] width 180 height 31
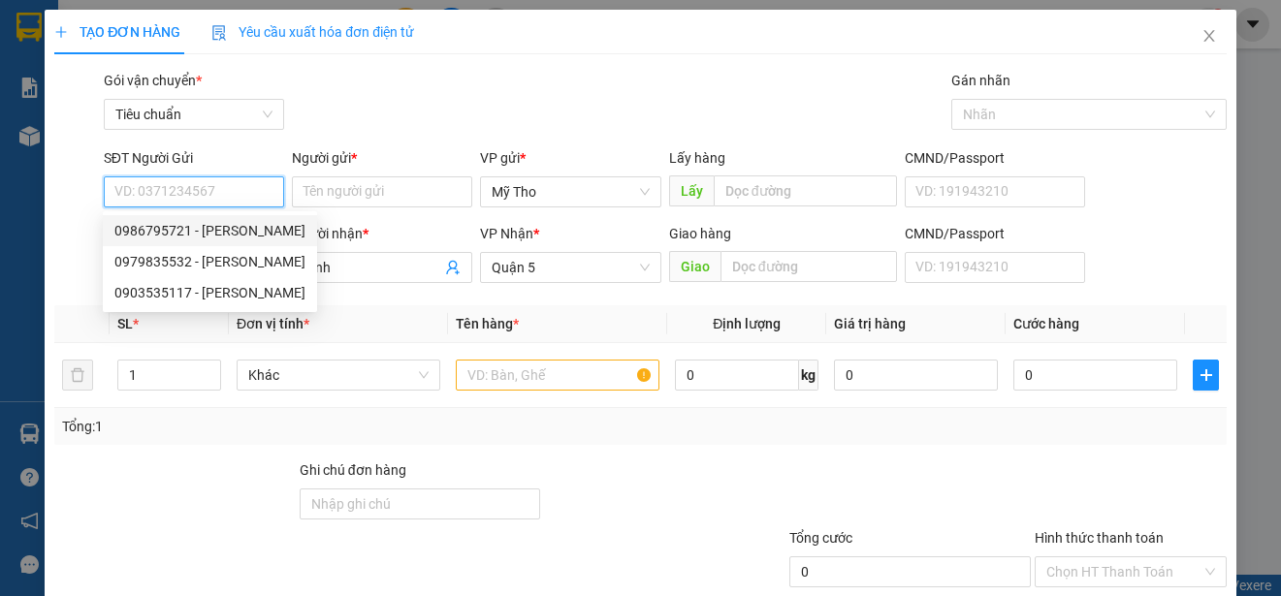
click at [218, 232] on div "0986795721 - [PERSON_NAME]" at bounding box center [209, 230] width 191 height 21
type input "0986795721"
type input "[PERSON_NAME]"
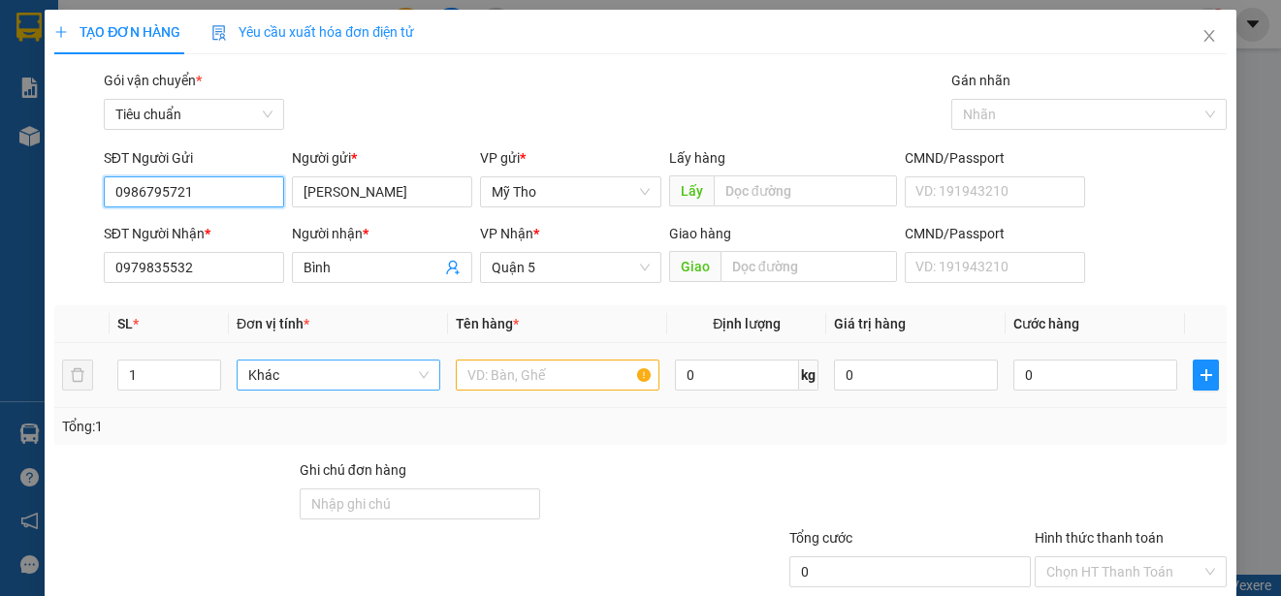
click at [368, 383] on span "Khác" at bounding box center [338, 375] width 180 height 29
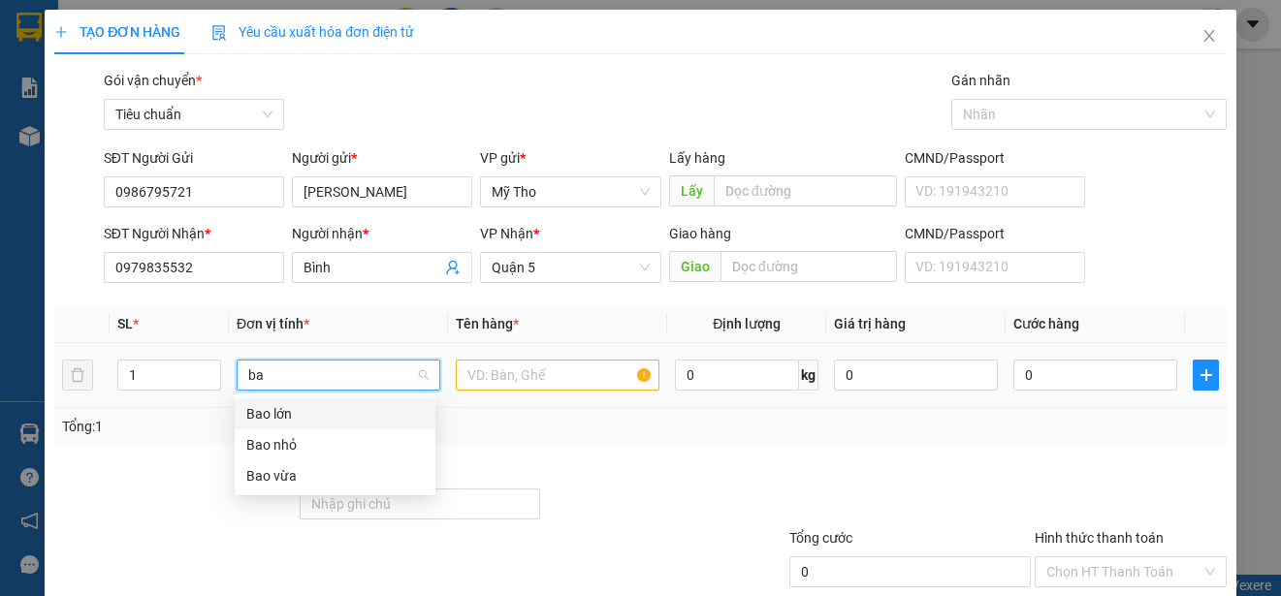
type input "bao"
click at [327, 450] on div "Bao nhỏ" at bounding box center [334, 444] width 177 height 21
click at [580, 384] on input "text" at bounding box center [558, 375] width 204 height 31
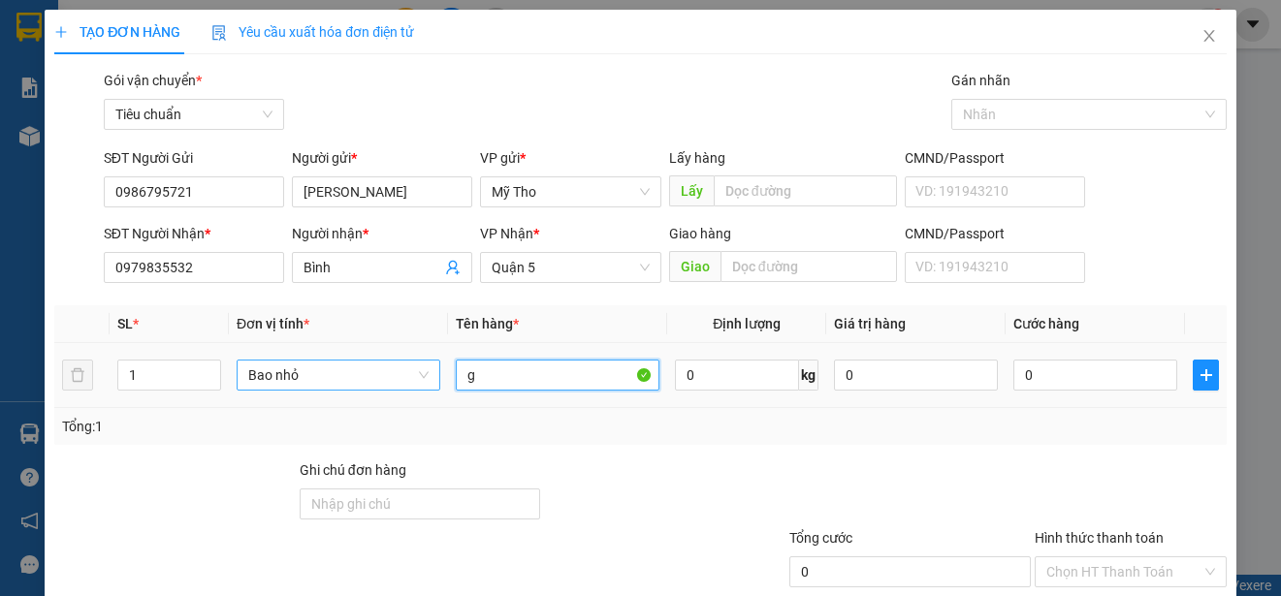
paste input "ạo"
type input "gạo"
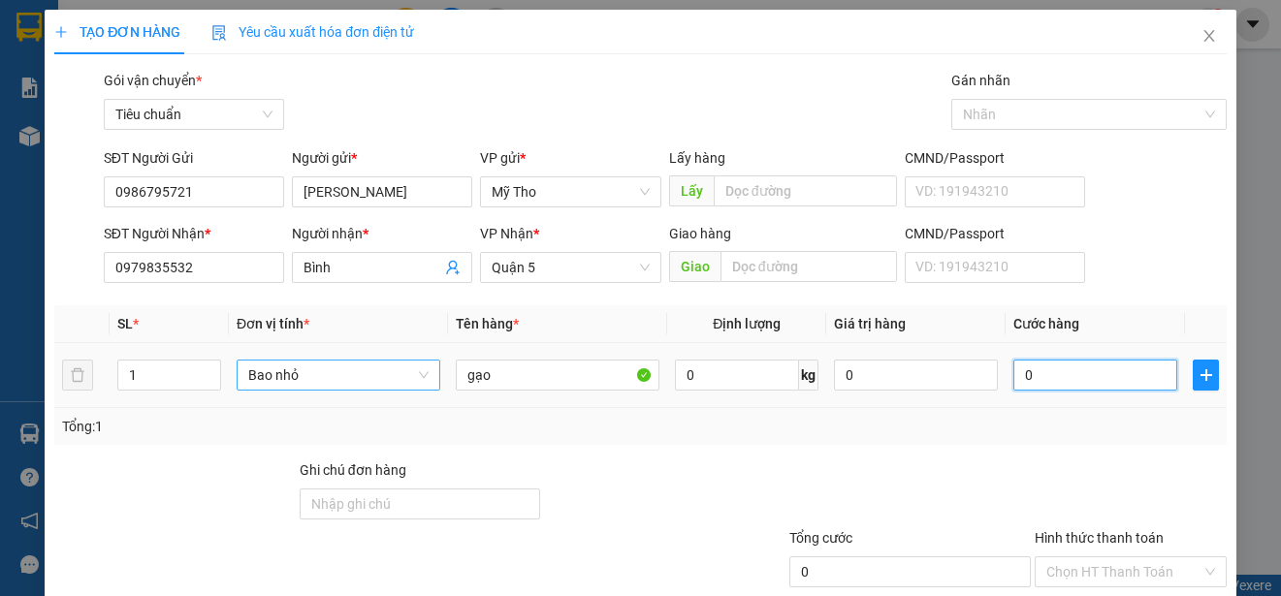
type input "3"
type input "30"
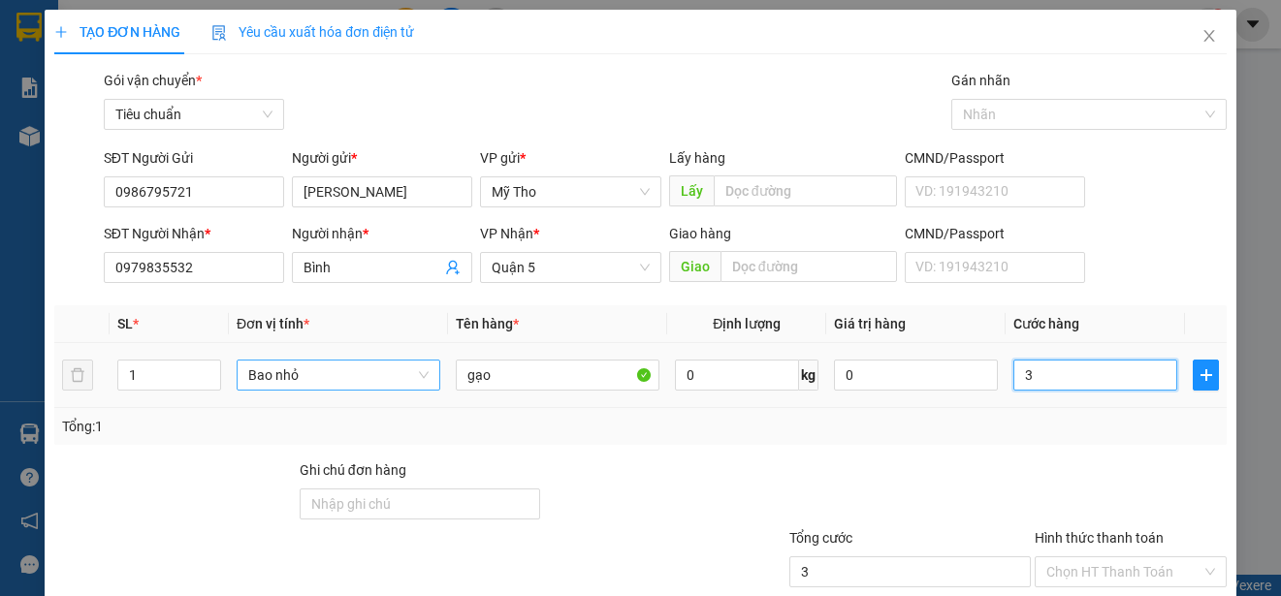
type input "30"
type input "300"
type input "3.000"
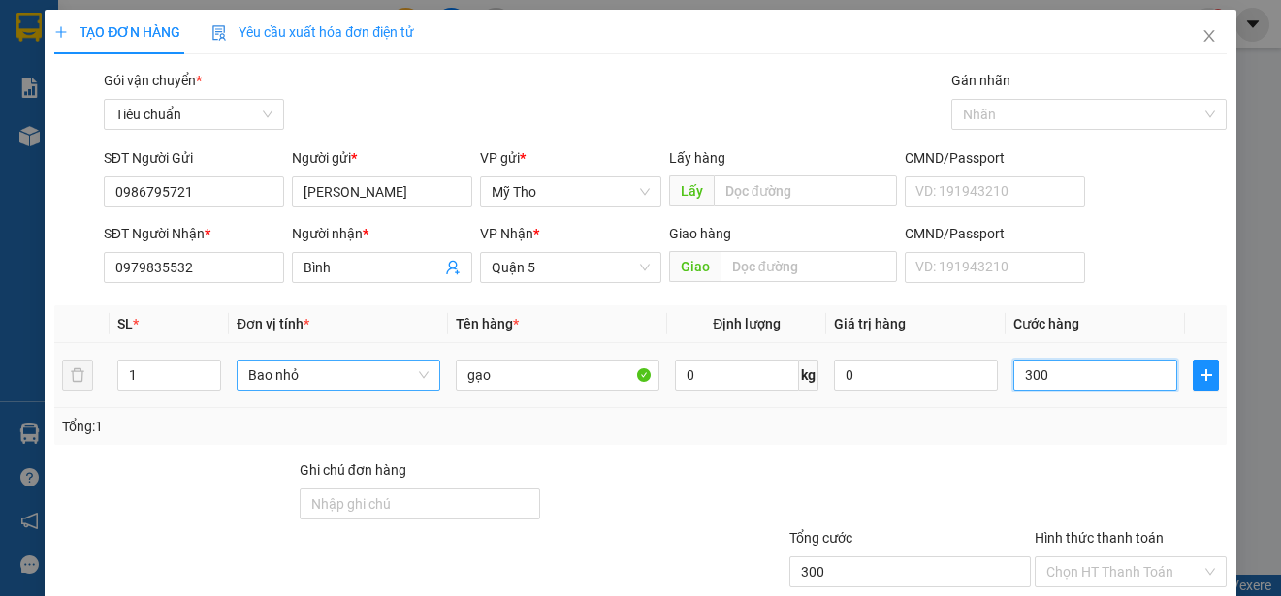
type input "3.000"
type input "30.000"
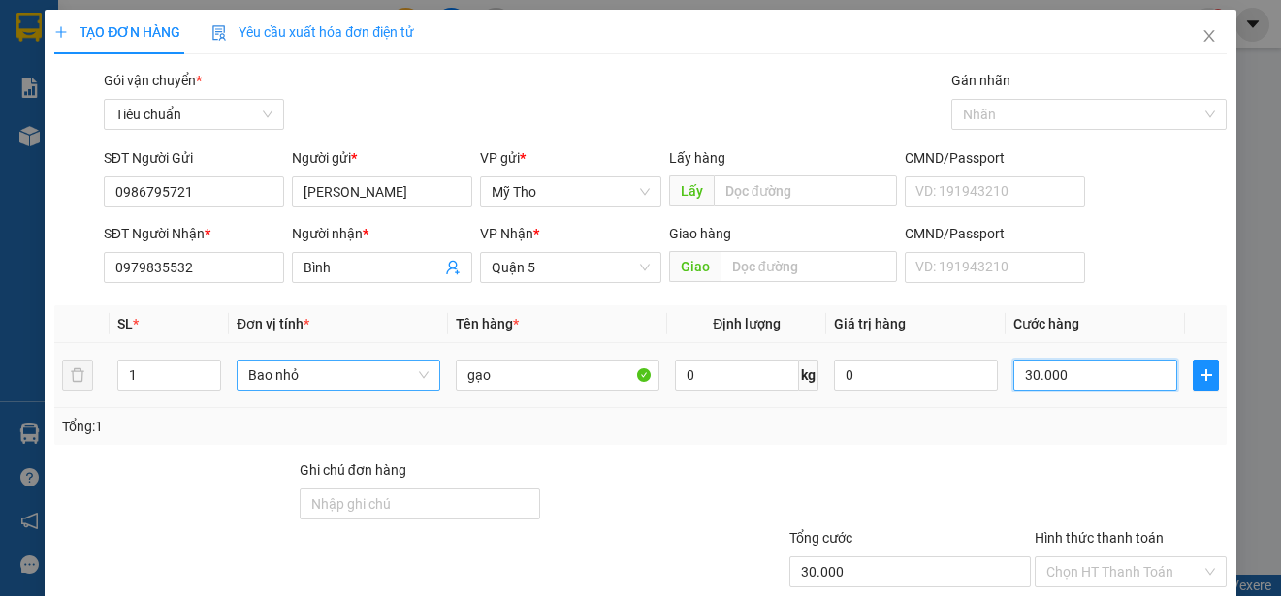
scroll to position [121, 0]
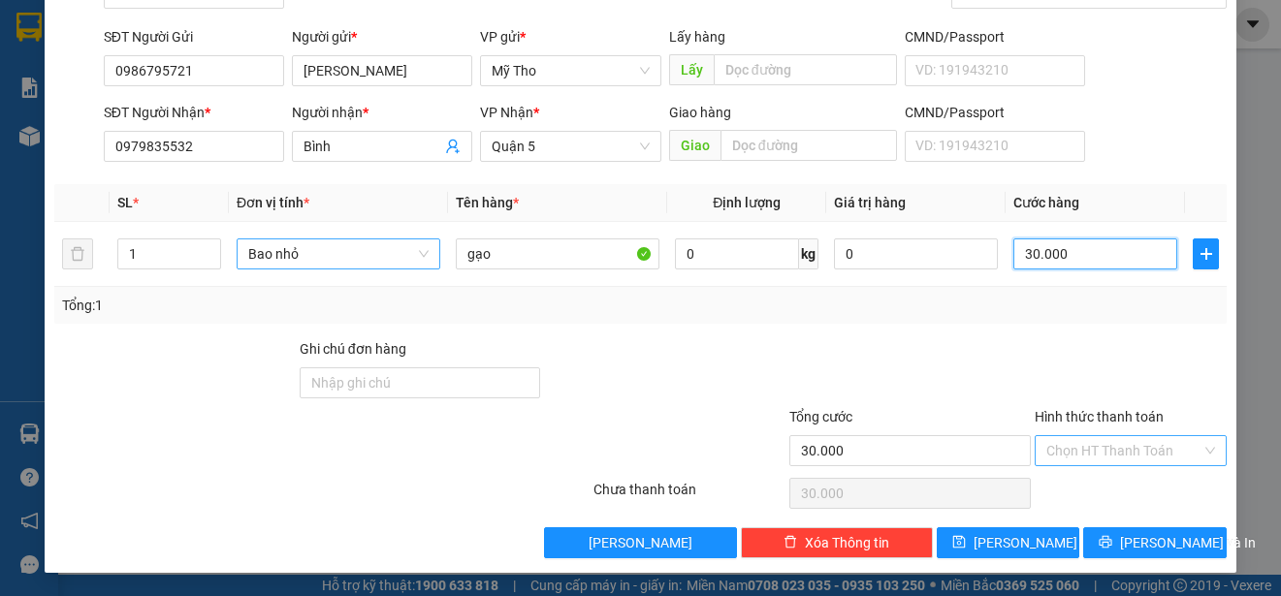
type input "30.000"
click at [1068, 452] on input "Hình thức thanh toán" at bounding box center [1123, 450] width 155 height 29
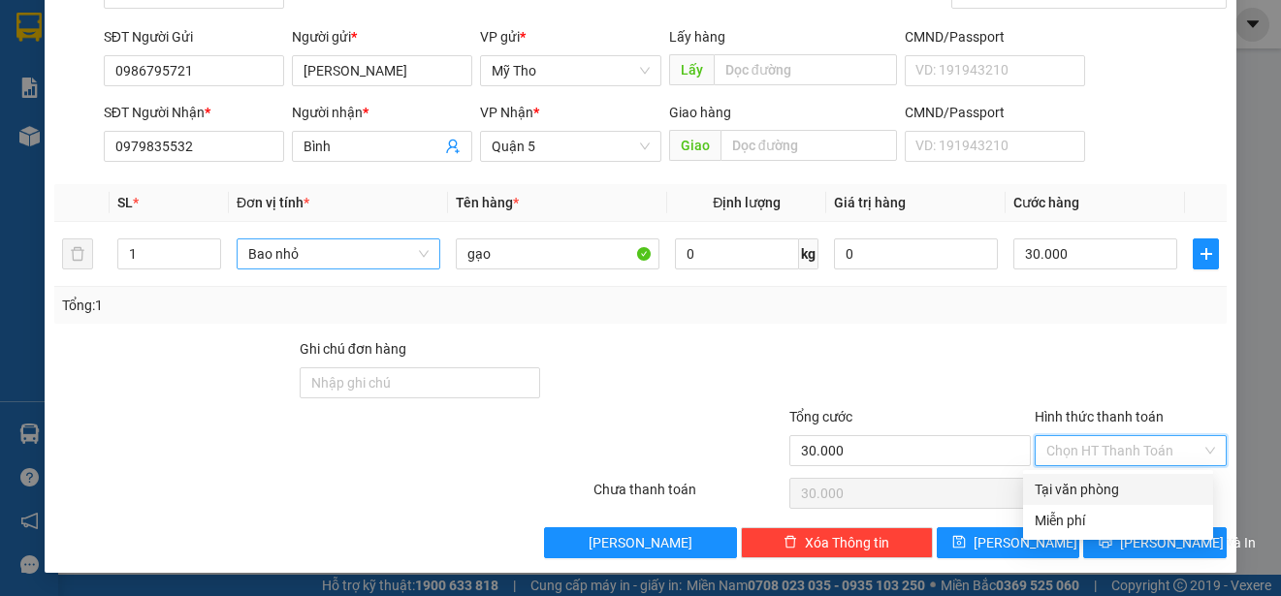
click at [1084, 484] on div "Tại văn phòng" at bounding box center [1118, 489] width 167 height 21
type input "0"
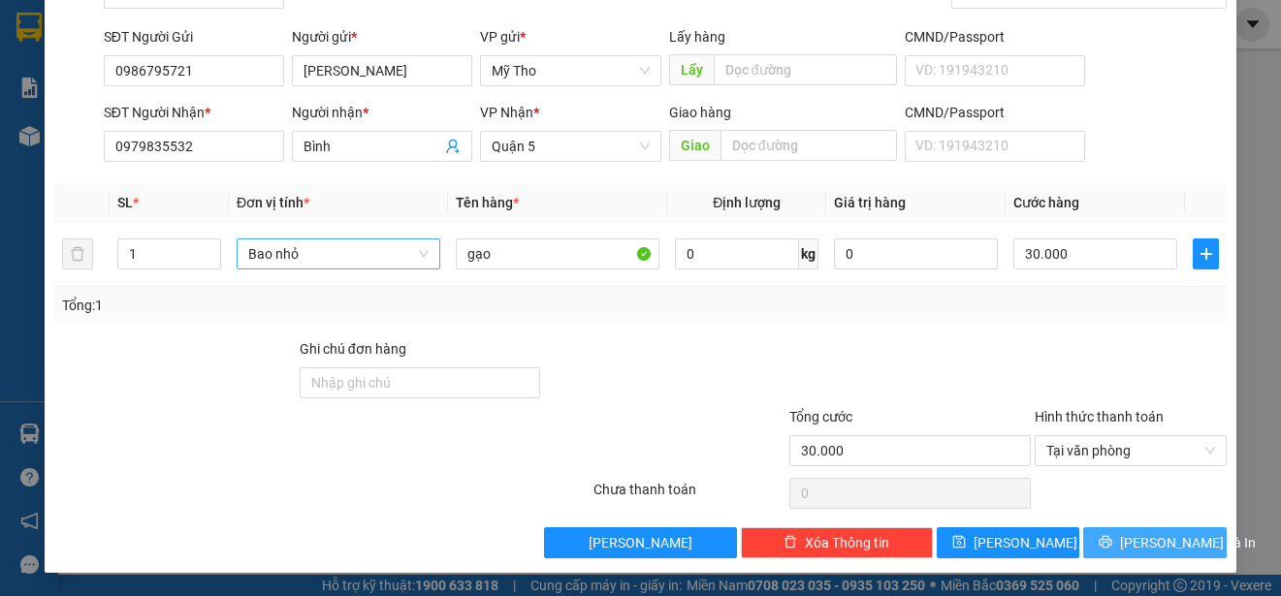
click at [1124, 544] on span "[PERSON_NAME] và In" at bounding box center [1188, 542] width 136 height 21
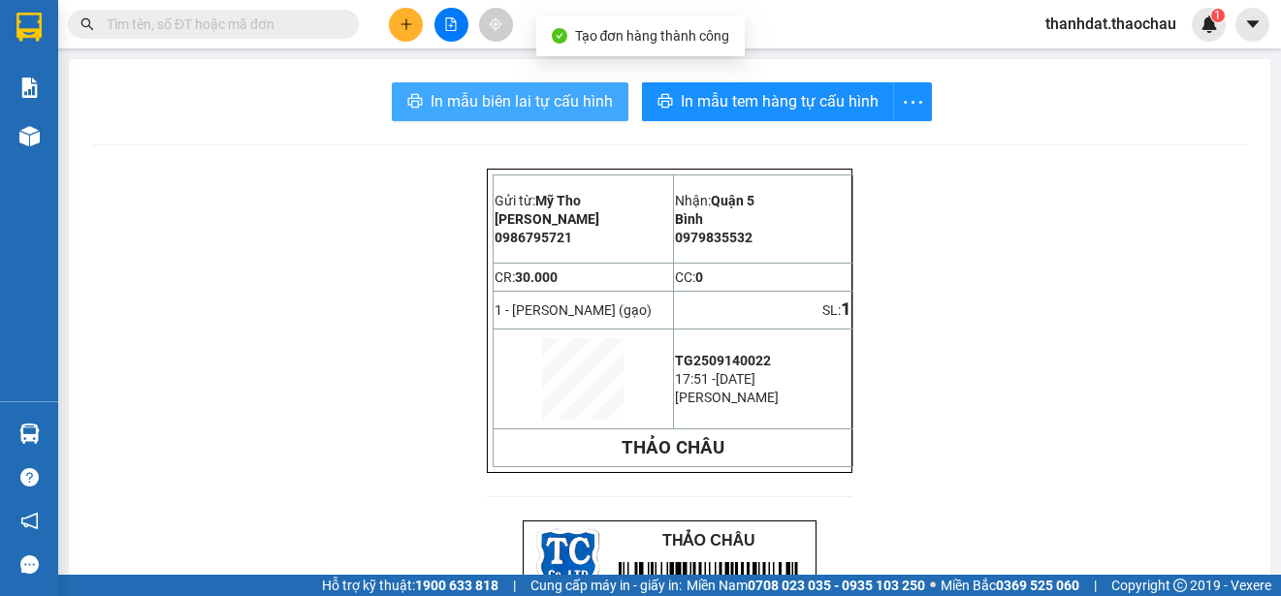
click at [508, 98] on span "In mẫu biên lai tự cấu hình" at bounding box center [522, 101] width 182 height 24
click at [565, 98] on span "In mẫu biên lai tự cấu hình" at bounding box center [522, 101] width 182 height 24
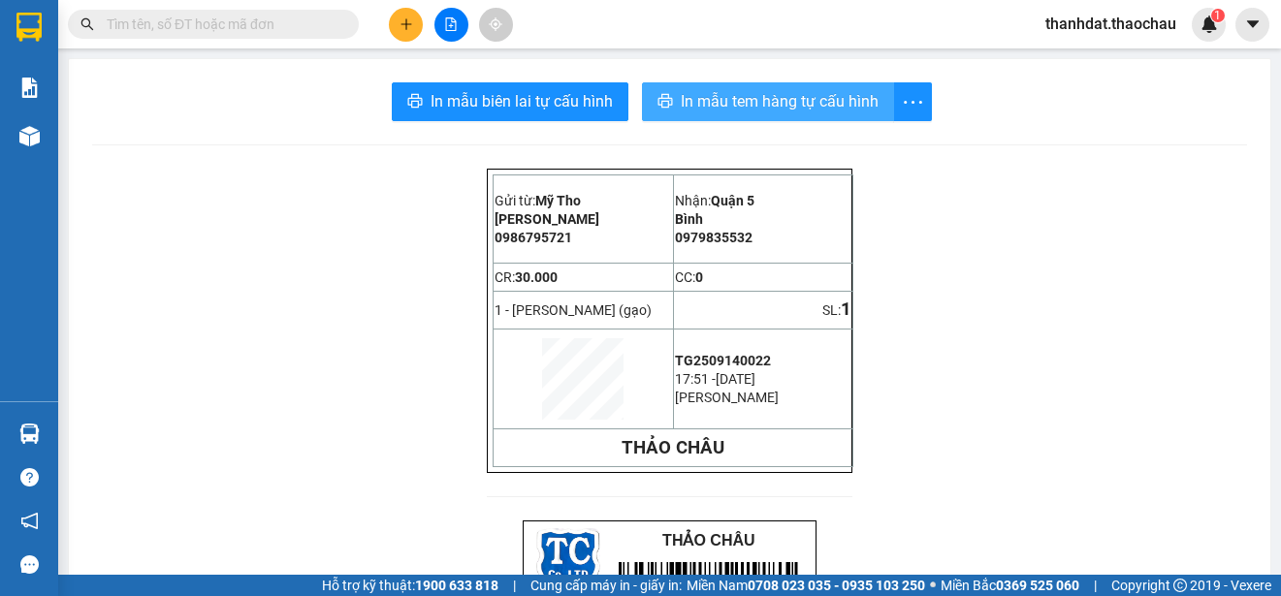
click at [736, 99] on span "In mẫu tem hàng tự cấu hình" at bounding box center [780, 101] width 198 height 24
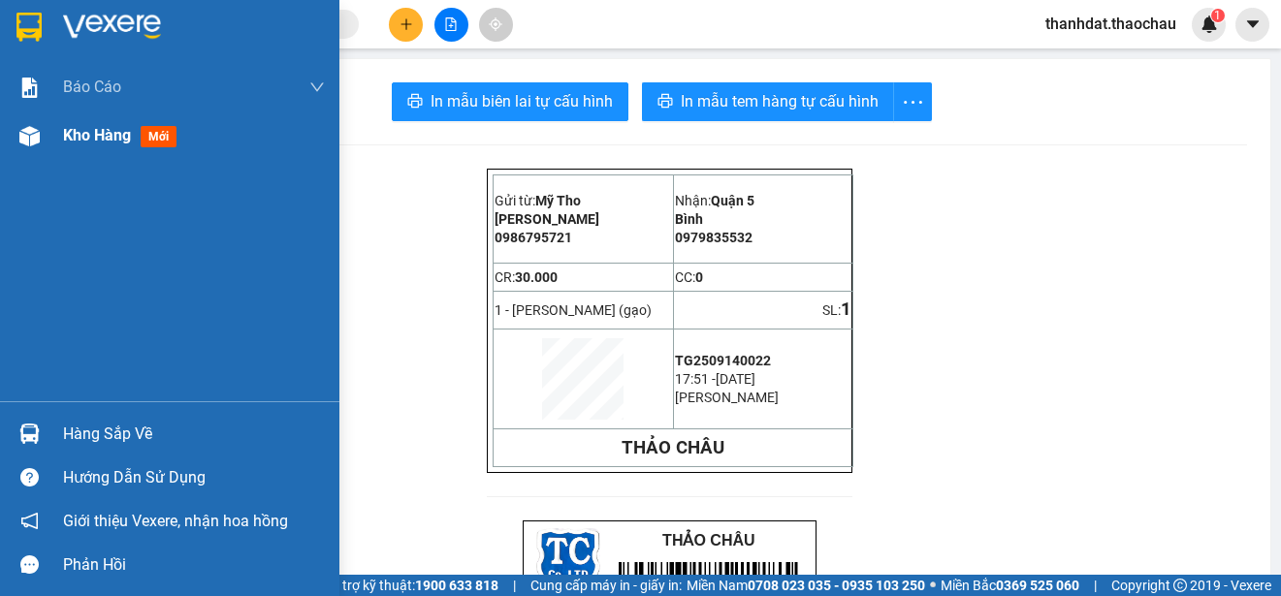
click at [60, 134] on div "Kho hàng mới" at bounding box center [169, 136] width 339 height 48
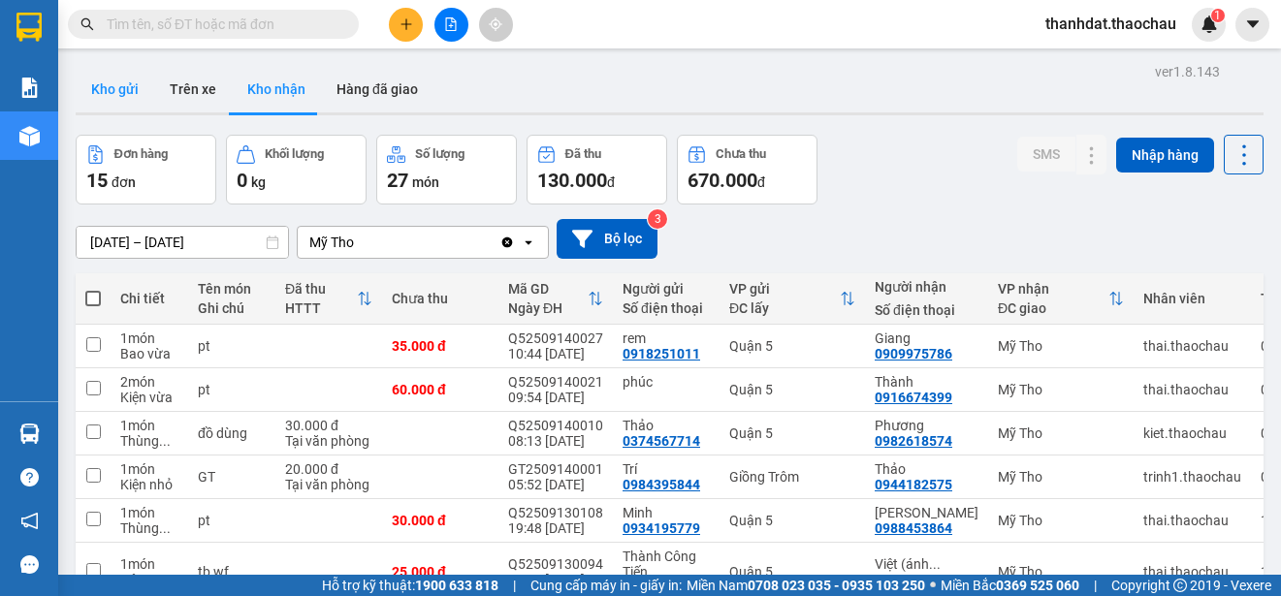
click at [129, 91] on button "Kho gửi" at bounding box center [115, 89] width 79 height 47
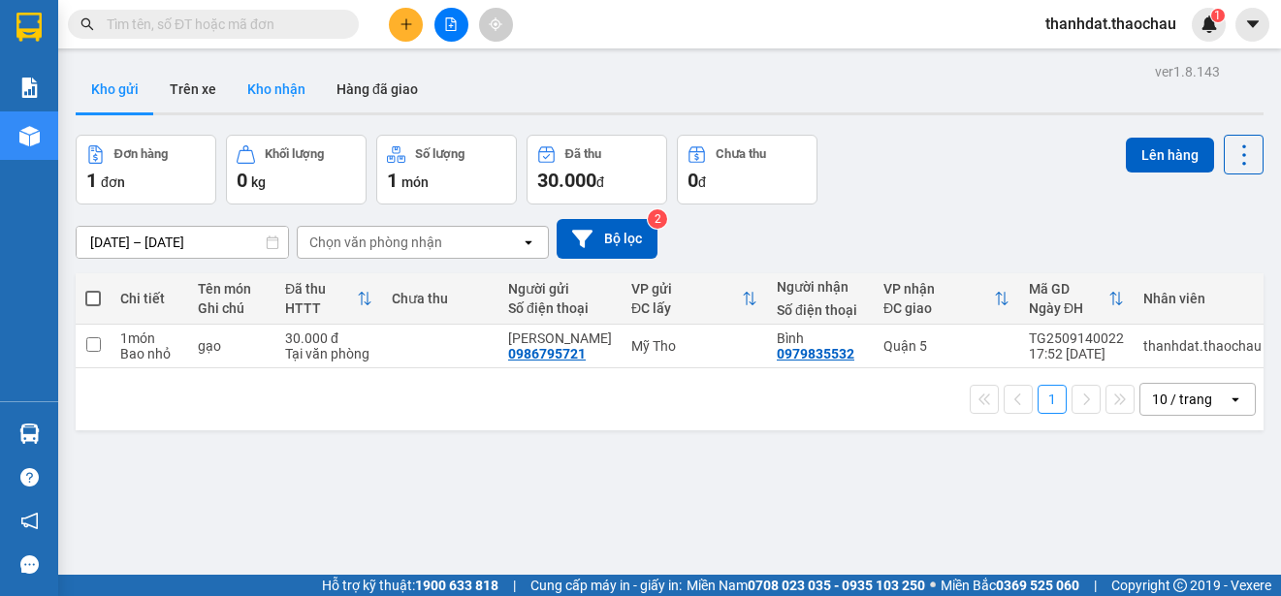
click at [276, 80] on button "Kho nhận" at bounding box center [276, 89] width 89 height 47
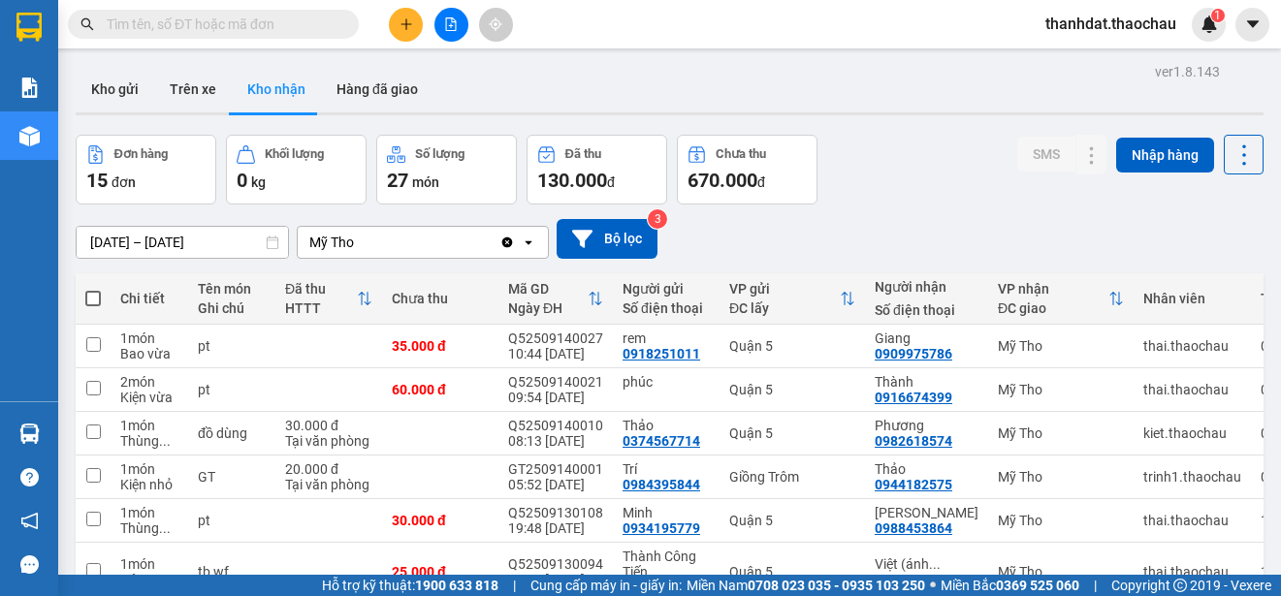
drag, startPoint x: 113, startPoint y: 85, endPoint x: 863, endPoint y: 158, distance: 753.1
click at [115, 85] on button "Kho gửi" at bounding box center [115, 89] width 79 height 47
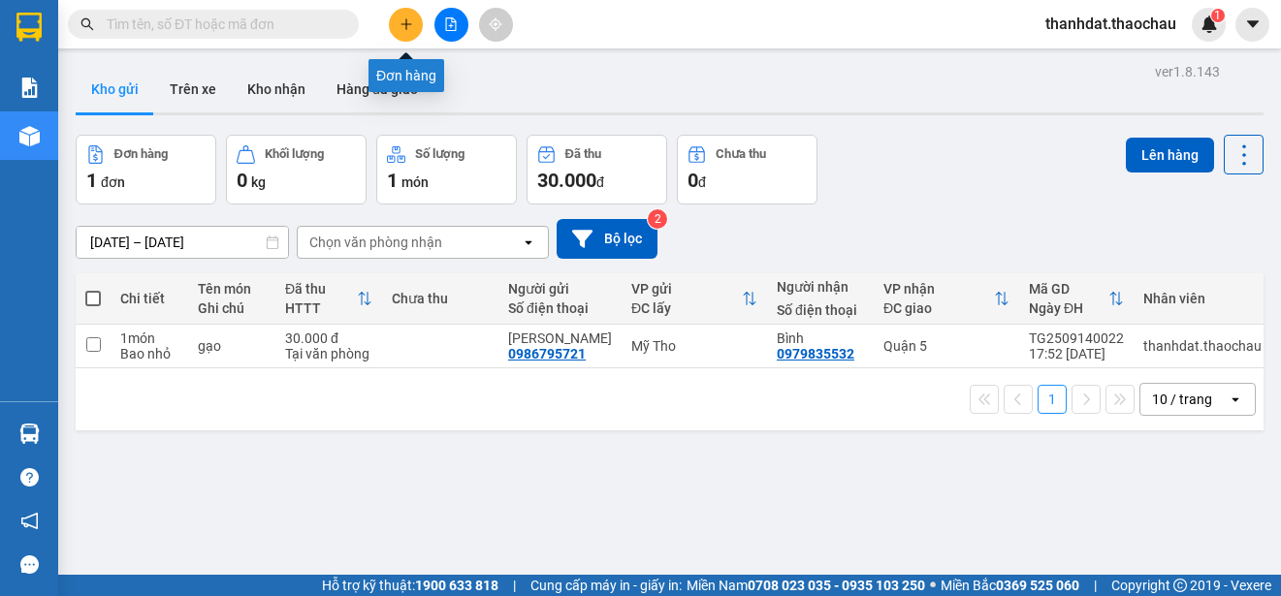
click at [402, 30] on icon "plus" at bounding box center [407, 24] width 14 height 14
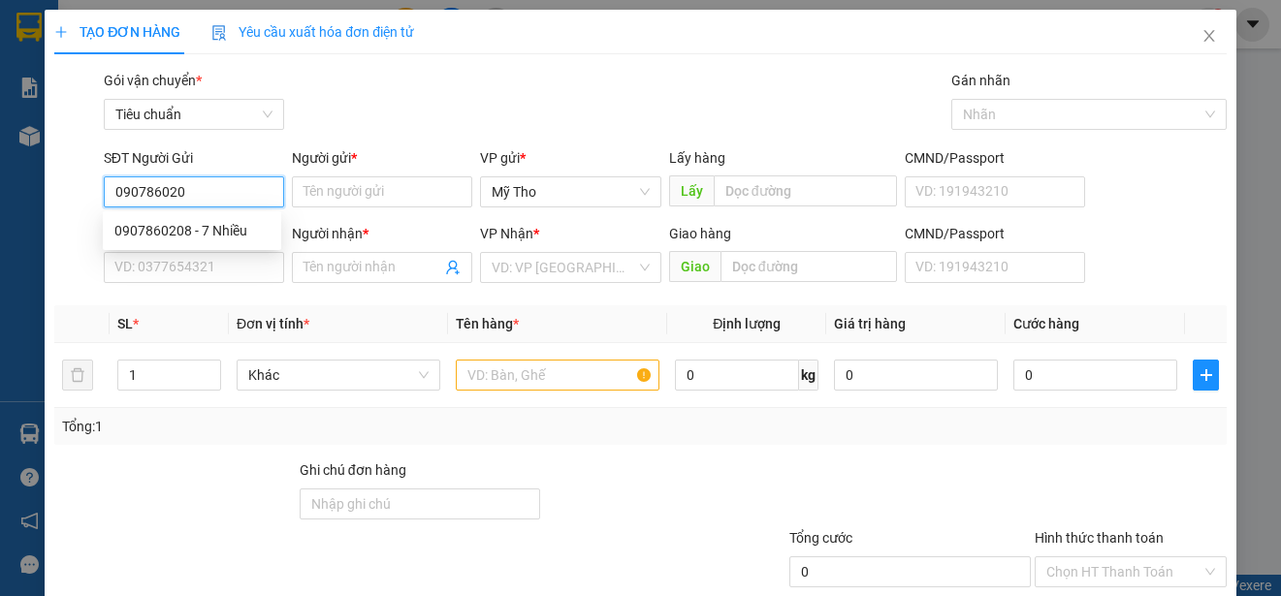
type input "0907860208"
click at [226, 222] on div "0907860208 - 7 Nhiều" at bounding box center [191, 230] width 155 height 21
type input "7 Nhiều"
type input "0907860208"
click at [193, 250] on div "SĐT Người Nhận *" at bounding box center [194, 237] width 180 height 29
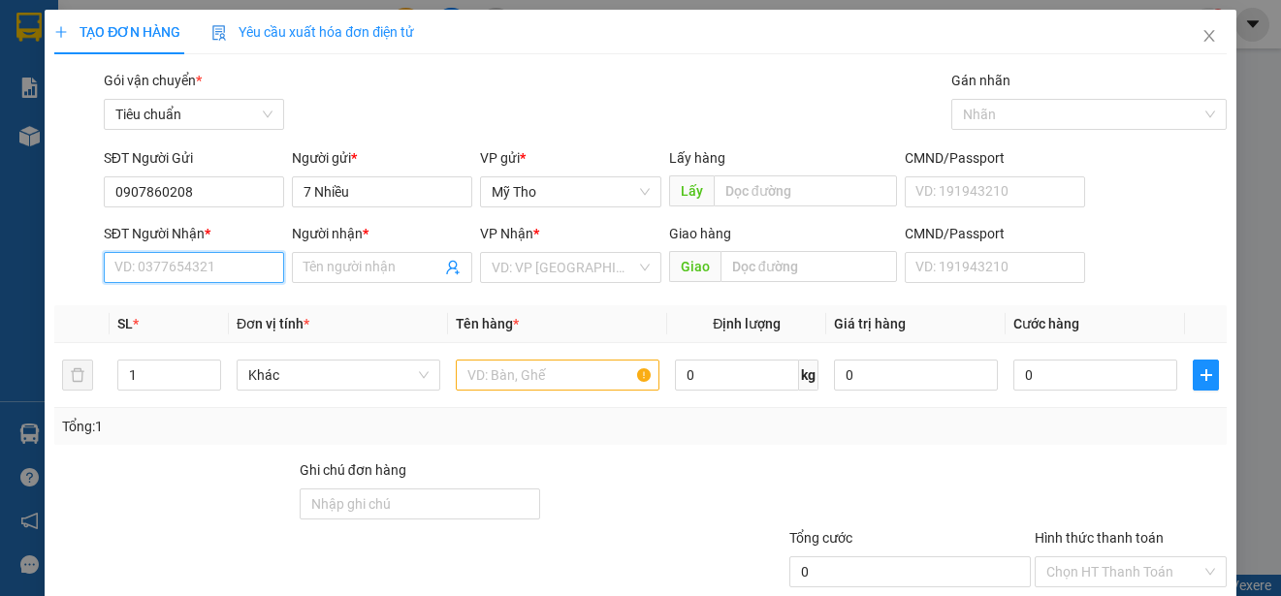
click at [193, 270] on input "SĐT Người Nhận *" at bounding box center [194, 267] width 180 height 31
click at [214, 336] on div "0913186488 - thìn" at bounding box center [191, 337] width 155 height 21
type input "0913186488"
type input "thìn"
click at [280, 382] on span "Khác" at bounding box center [338, 375] width 180 height 29
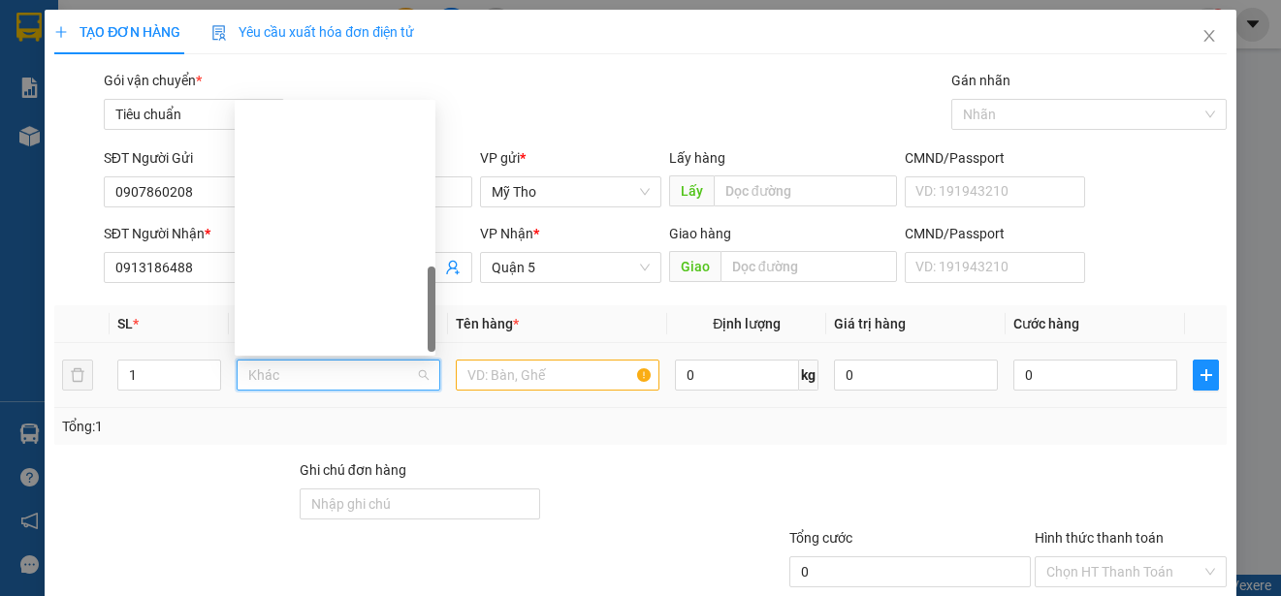
type input "p"
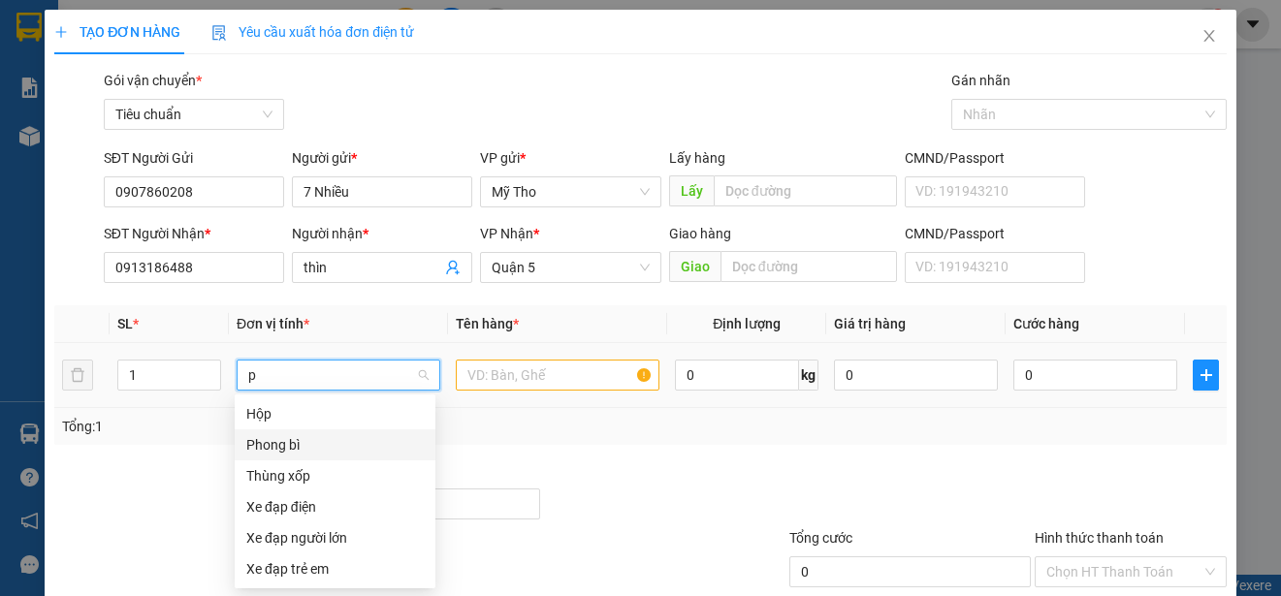
click at [278, 447] on div "Phong bì" at bounding box center [334, 444] width 177 height 21
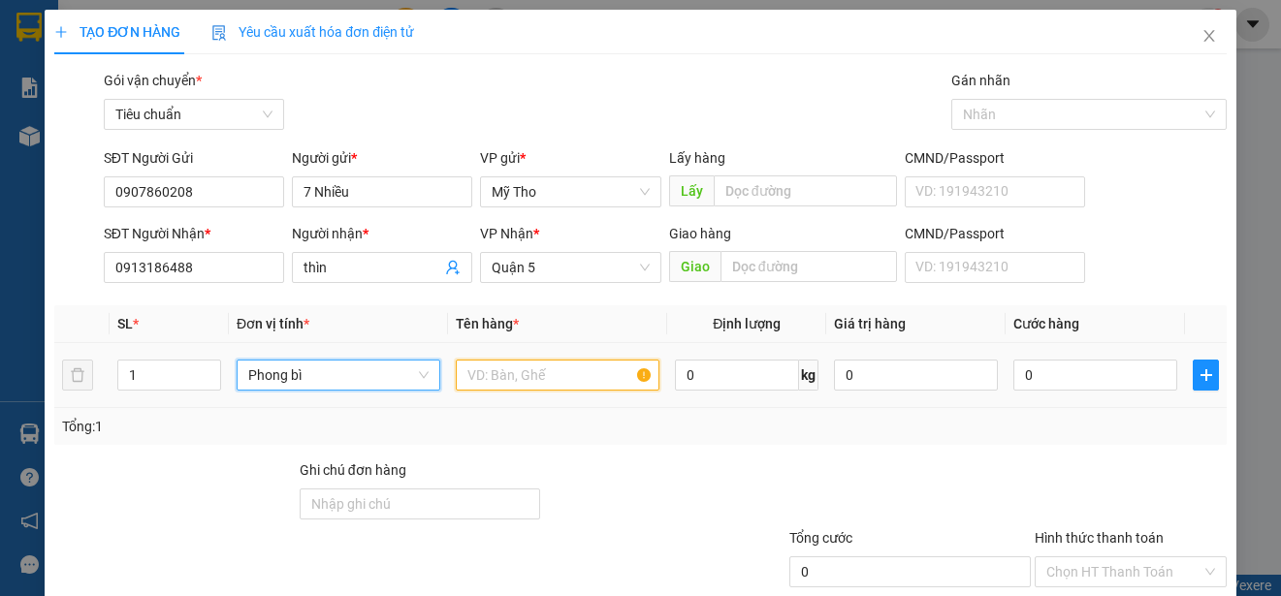
drag, startPoint x: 504, startPoint y: 383, endPoint x: 504, endPoint y: 371, distance: 11.6
click at [504, 382] on input "text" at bounding box center [558, 375] width 204 height 31
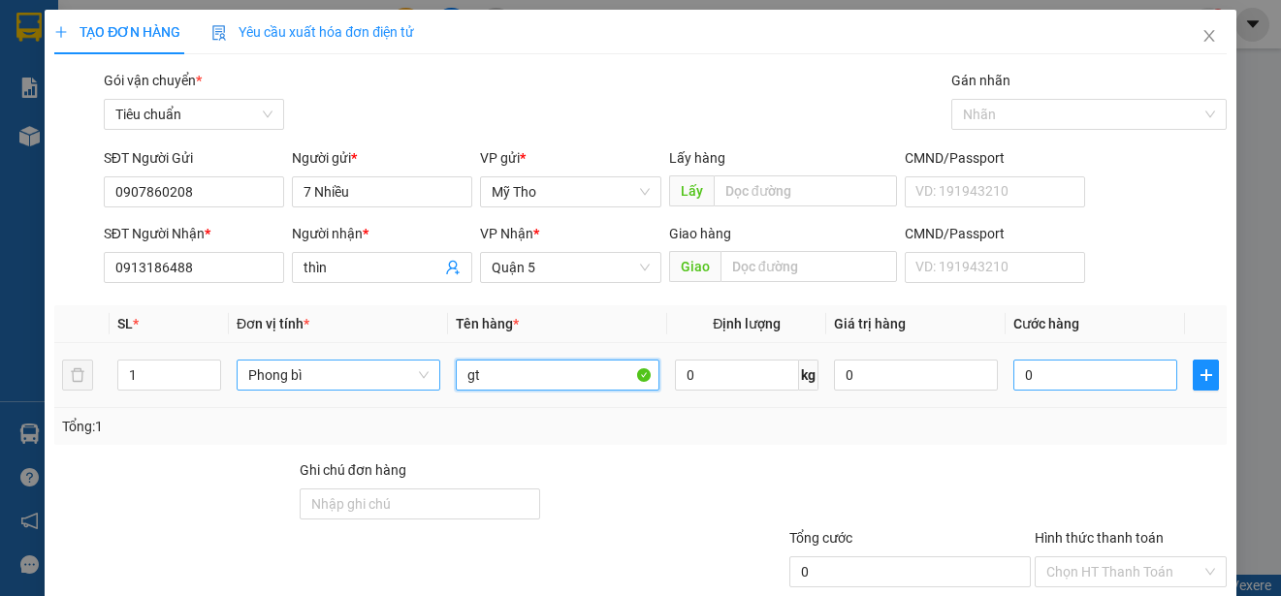
type input "gt"
click at [1099, 375] on input "0" at bounding box center [1095, 375] width 164 height 31
type input "2"
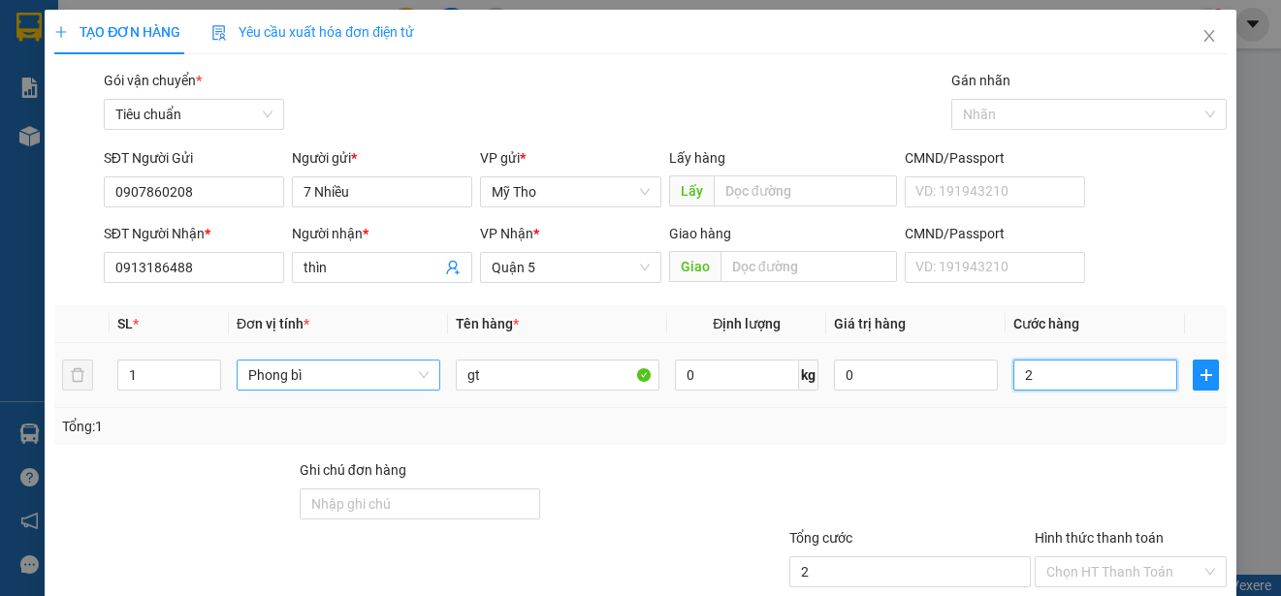
type input "20"
type input "200"
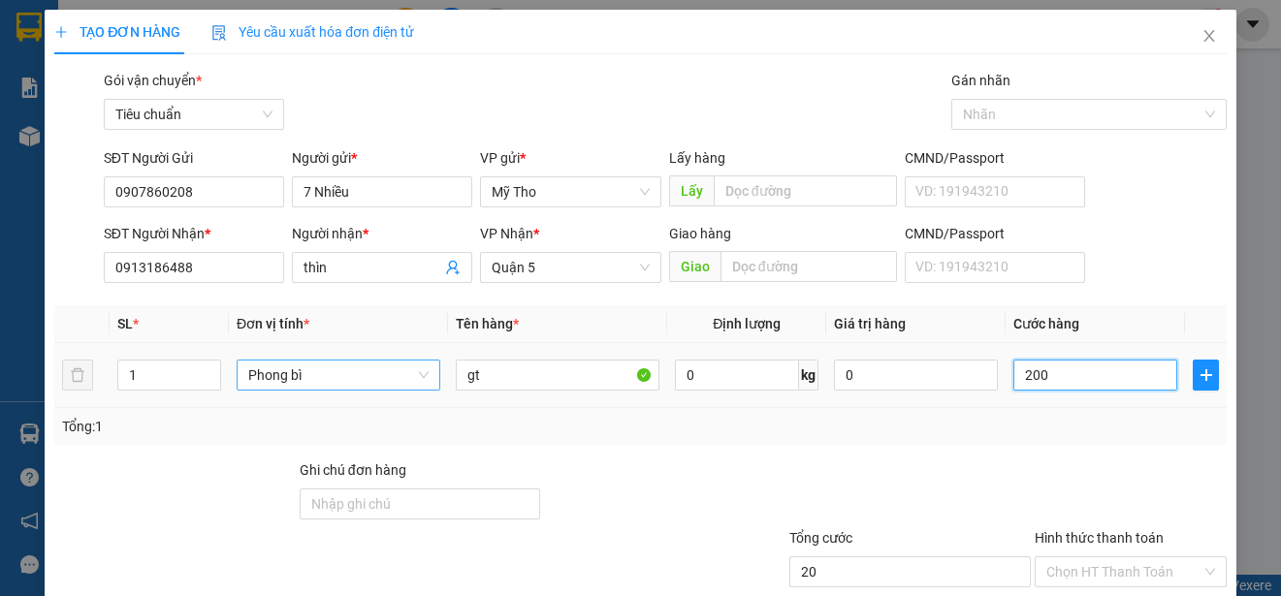
type input "200"
type input "2.000"
type input "20.000"
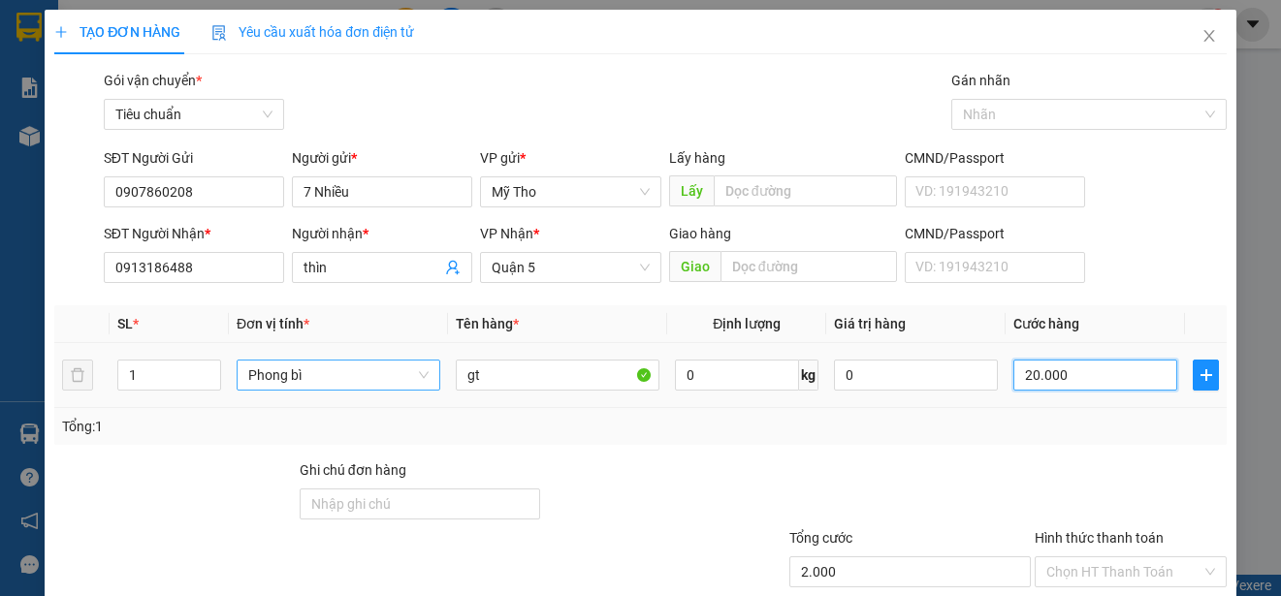
type input "20.000"
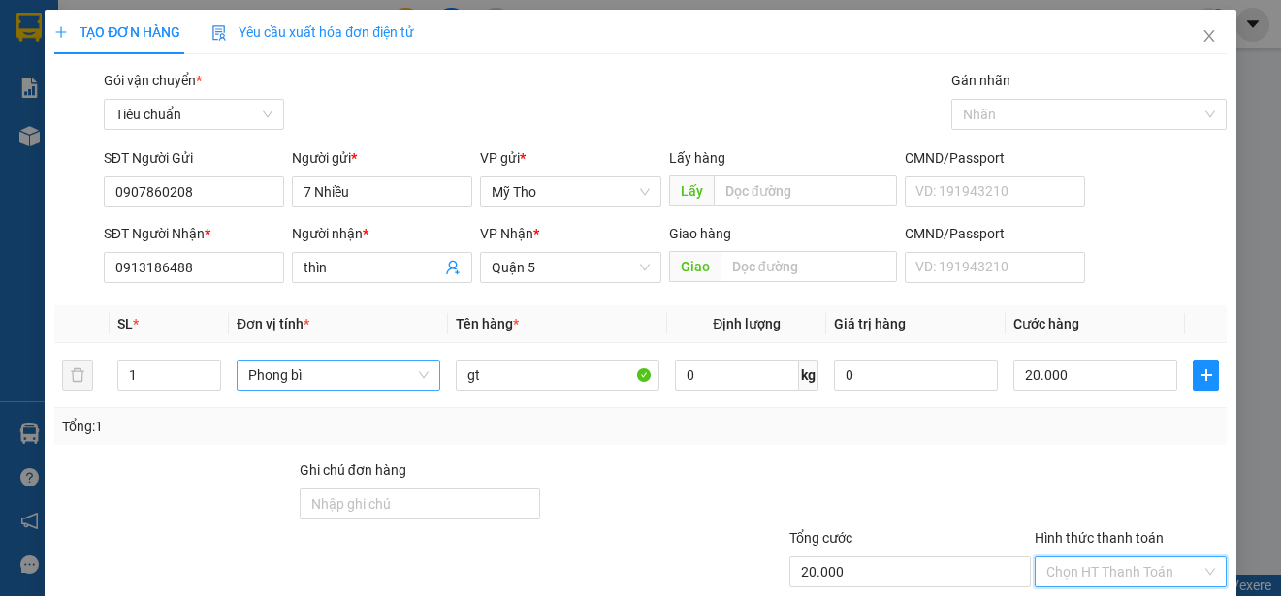
click at [1086, 558] on input "Hình thức thanh toán" at bounding box center [1123, 572] width 155 height 29
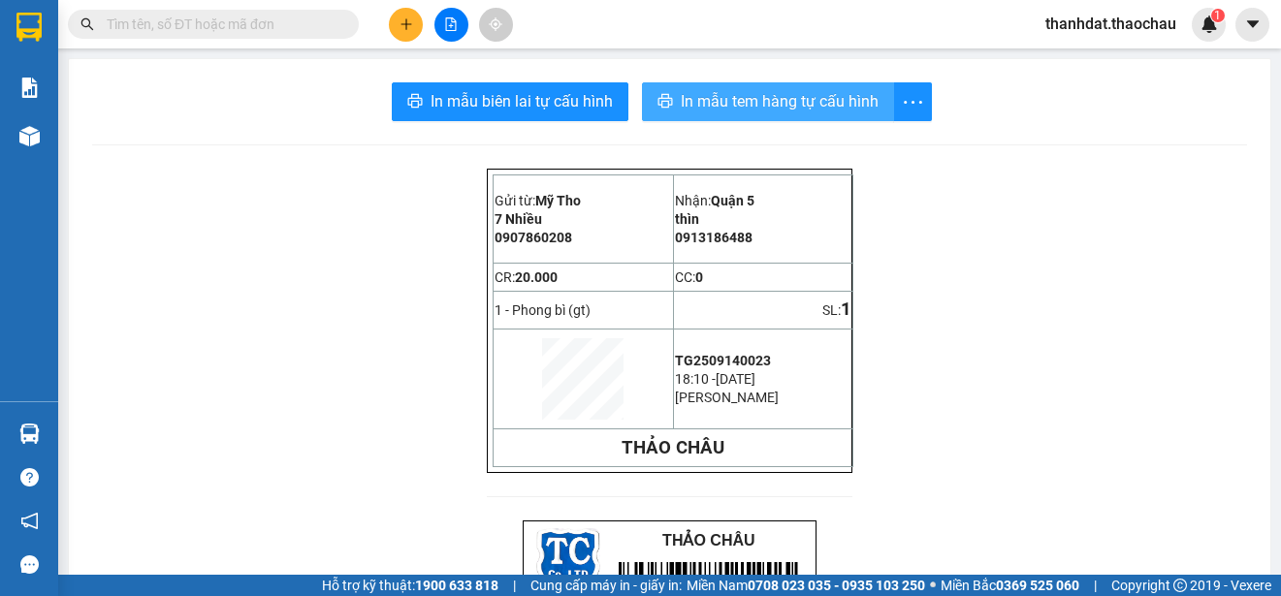
click at [762, 107] on span "In mẫu tem hàng tự cấu hình" at bounding box center [780, 101] width 198 height 24
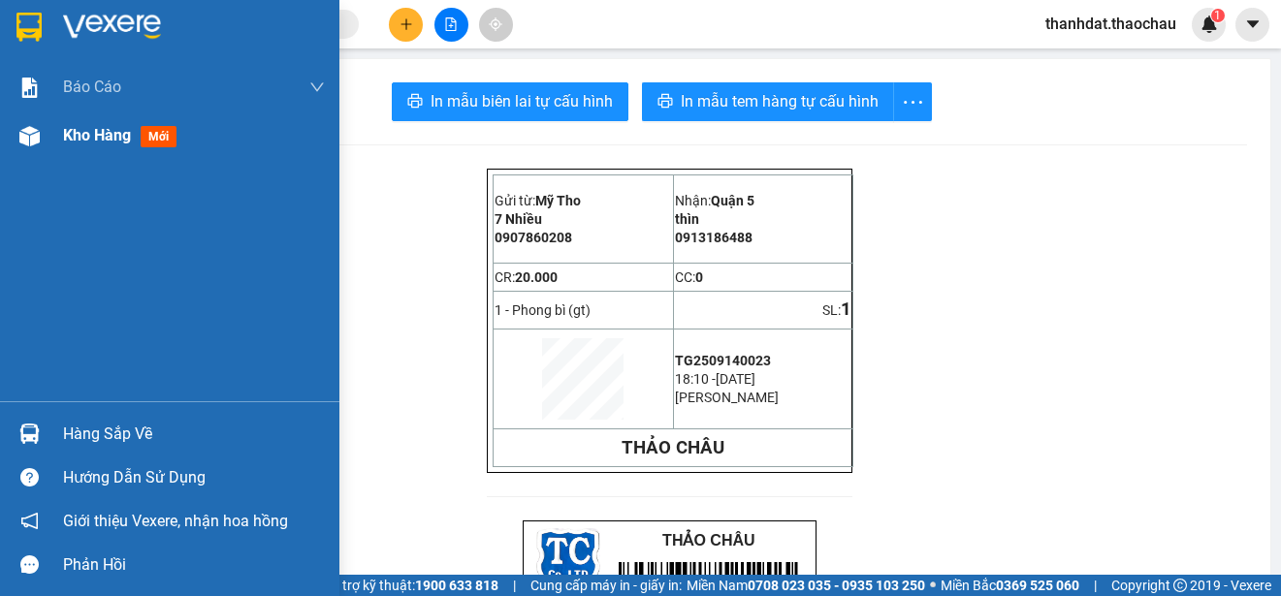
click at [67, 129] on span "Kho hàng" at bounding box center [97, 135] width 68 height 18
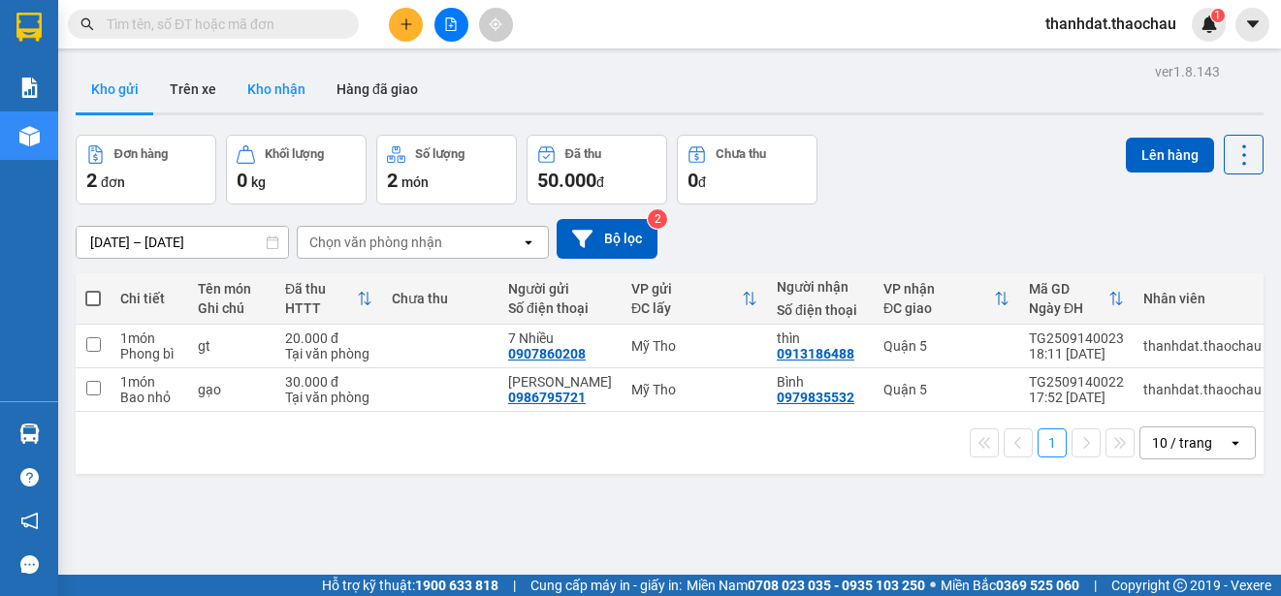
click at [294, 86] on button "Kho nhận" at bounding box center [276, 89] width 89 height 47
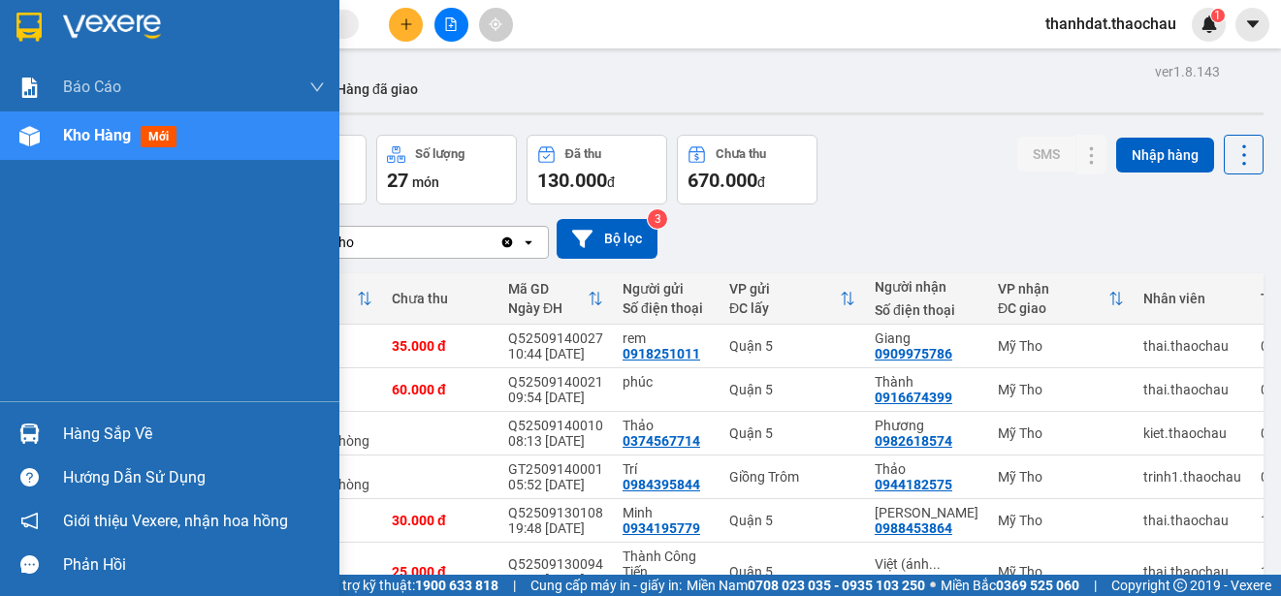
click at [94, 426] on div "Hàng sắp về" at bounding box center [194, 434] width 262 height 29
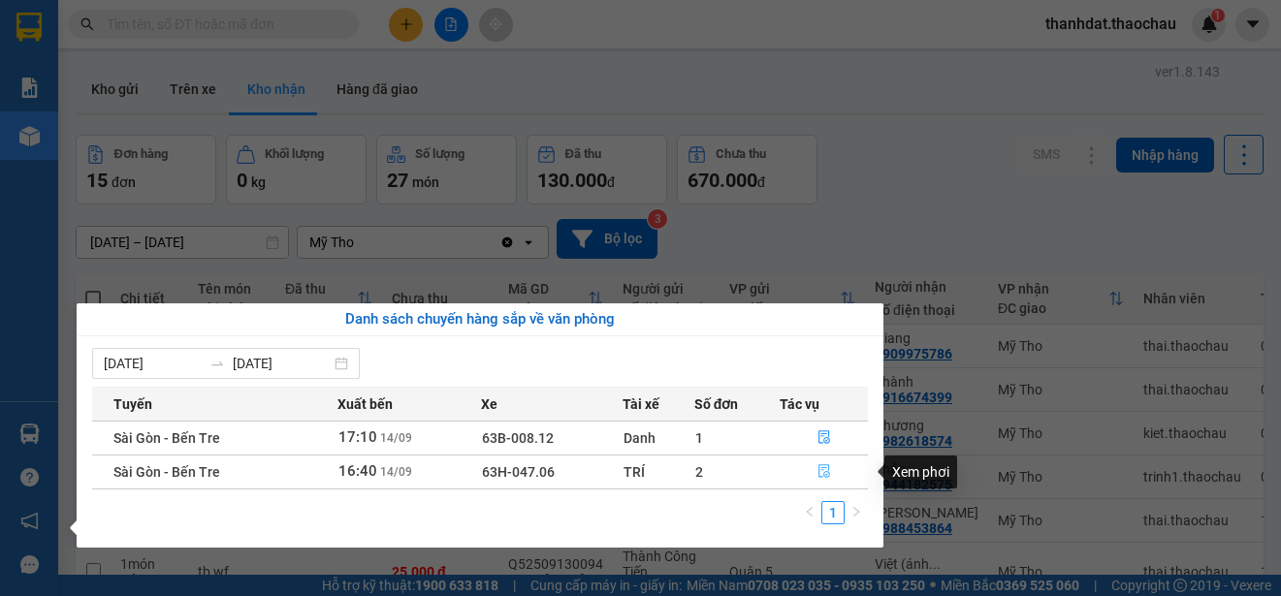
click at [824, 475] on icon "file-done" at bounding box center [825, 472] width 14 height 14
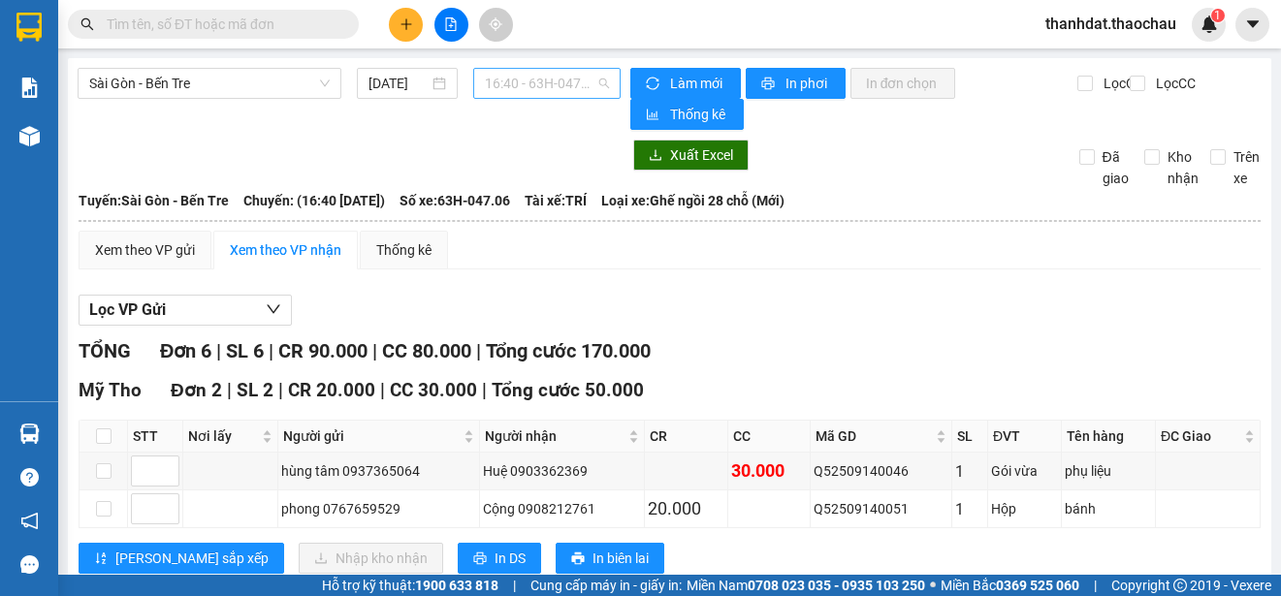
click at [567, 83] on span "16:40 - 63H-047.06" at bounding box center [547, 83] width 124 height 29
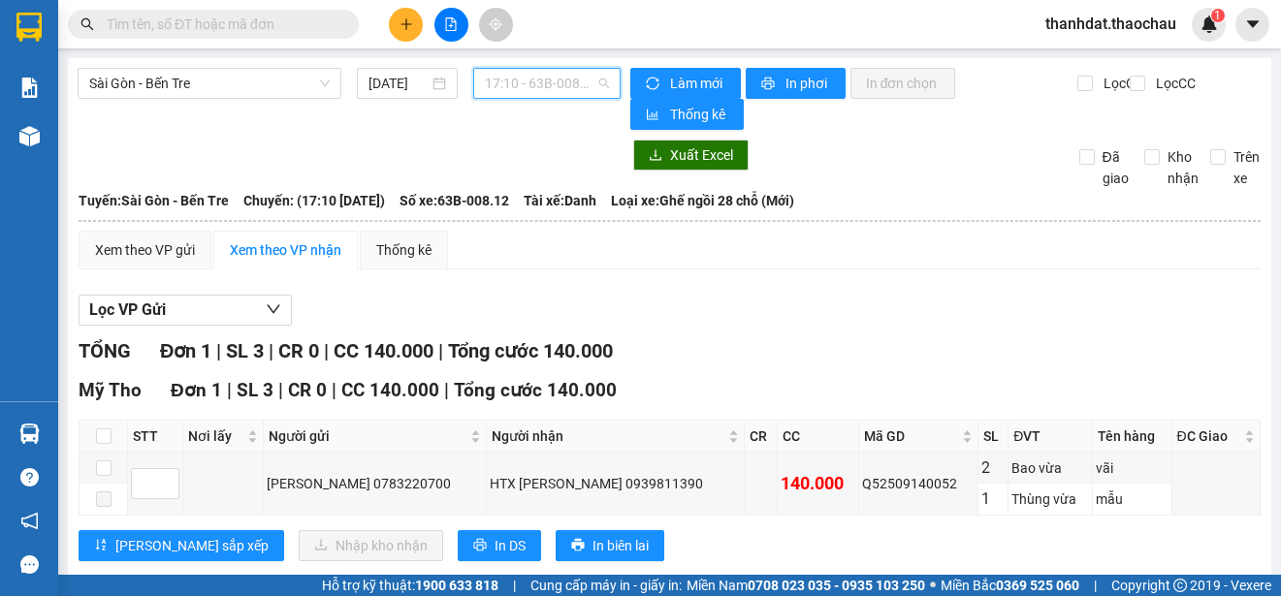
click at [546, 88] on span "17:10 - 63B-008.12" at bounding box center [547, 83] width 124 height 29
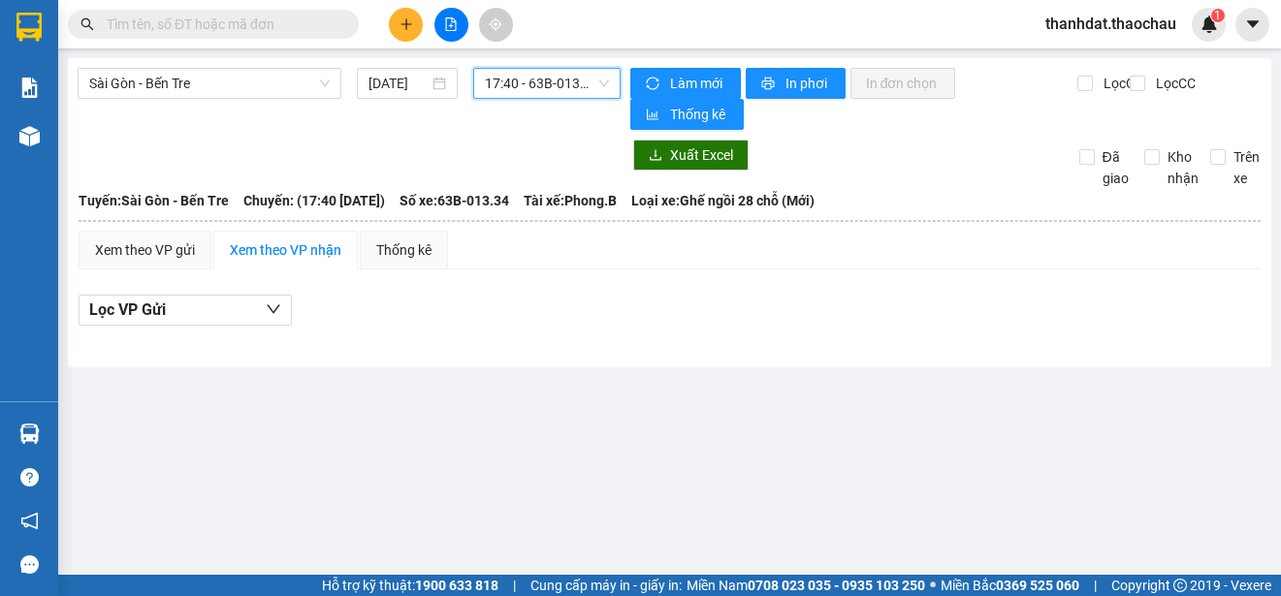
click at [561, 87] on span "17:40 - 63B-013.34" at bounding box center [547, 83] width 124 height 29
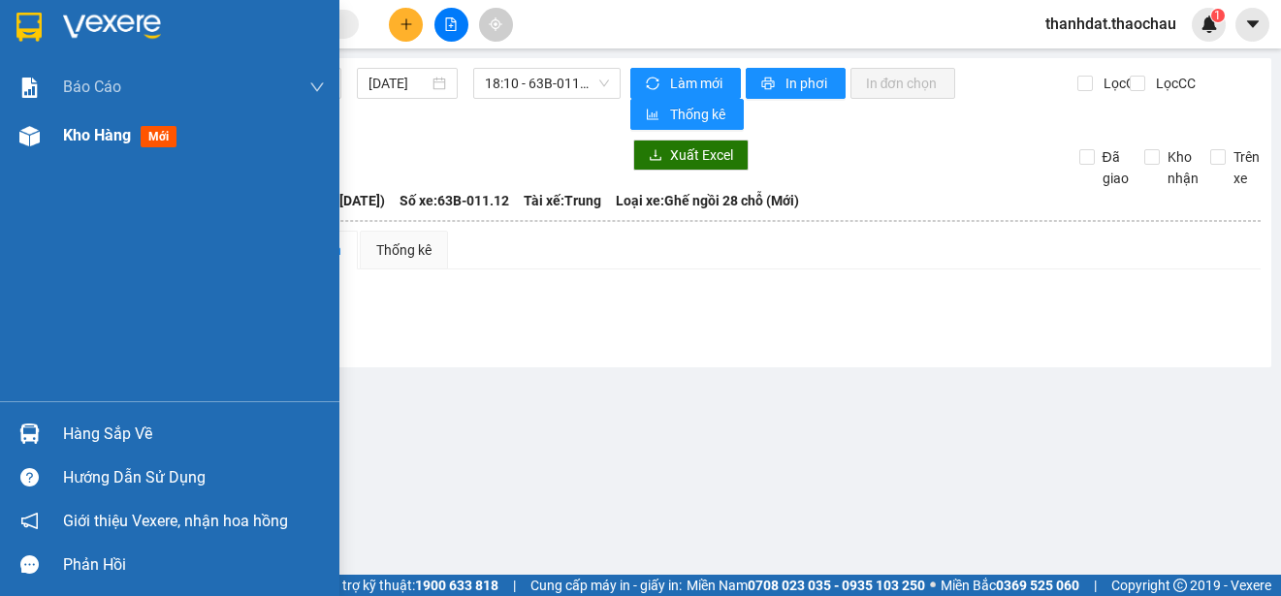
click at [70, 129] on span "Kho hàng" at bounding box center [97, 135] width 68 height 18
